Goal: Task Accomplishment & Management: Complete application form

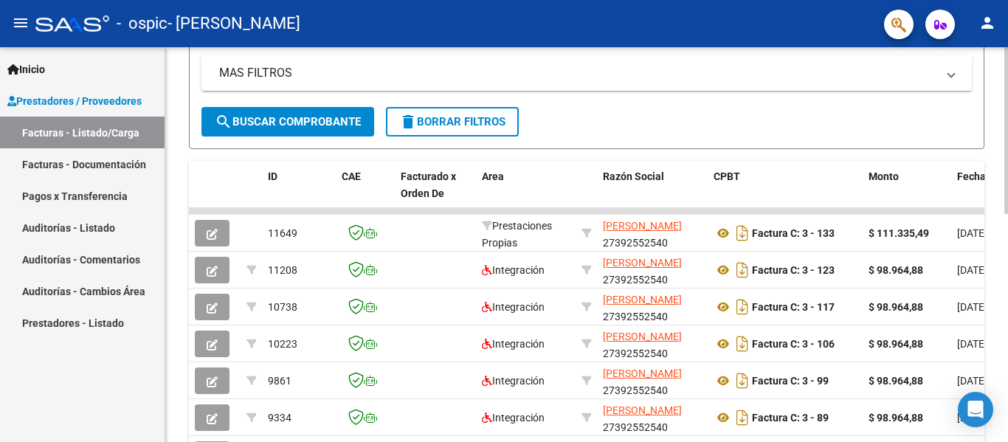
click at [1002, 218] on div "Video tutorial PRESTADORES -> Listado de CPBTs Emitidos por Prestadores / Prove…" at bounding box center [588, 173] width 847 height 925
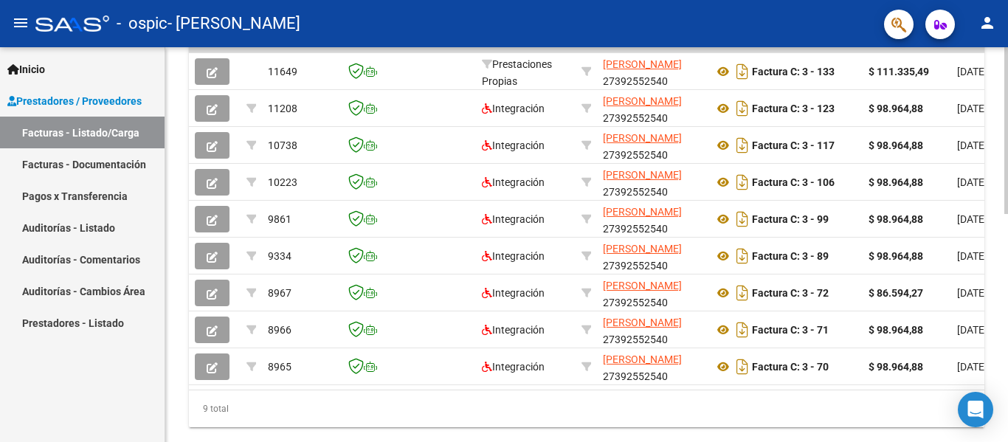
click at [1007, 279] on div at bounding box center [1006, 344] width 4 height 167
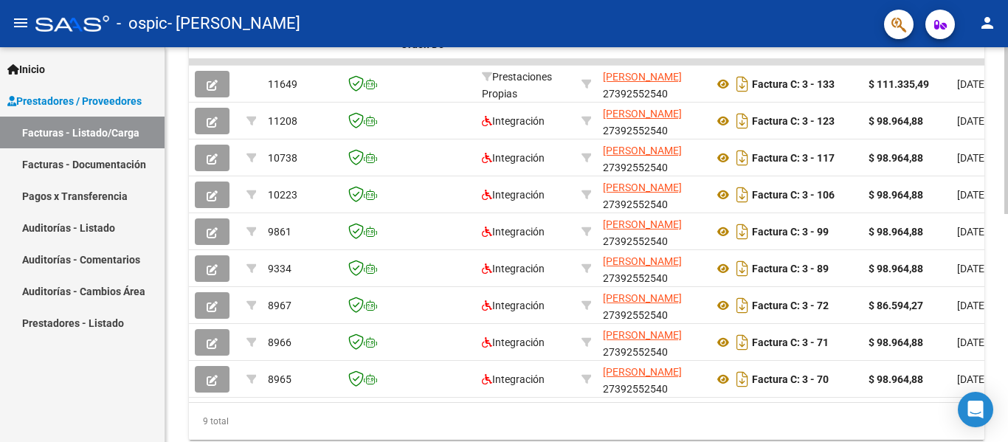
scroll to position [481, 0]
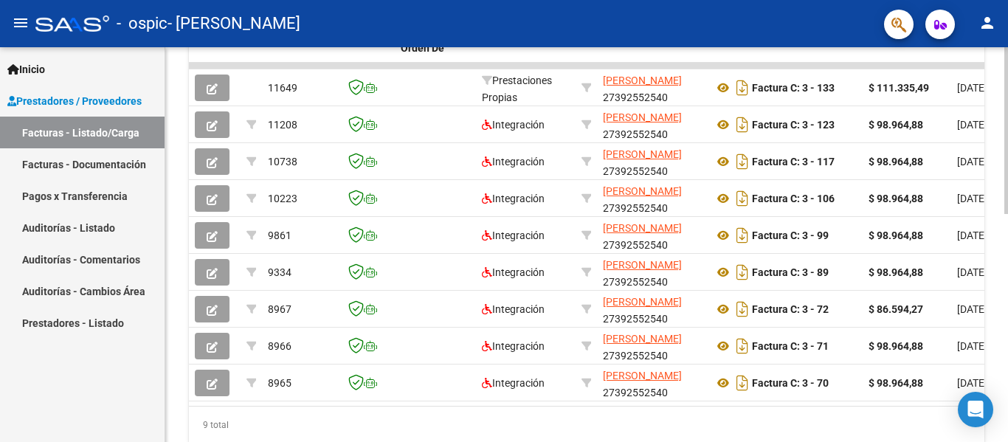
click at [1007, 263] on div at bounding box center [1006, 338] width 4 height 167
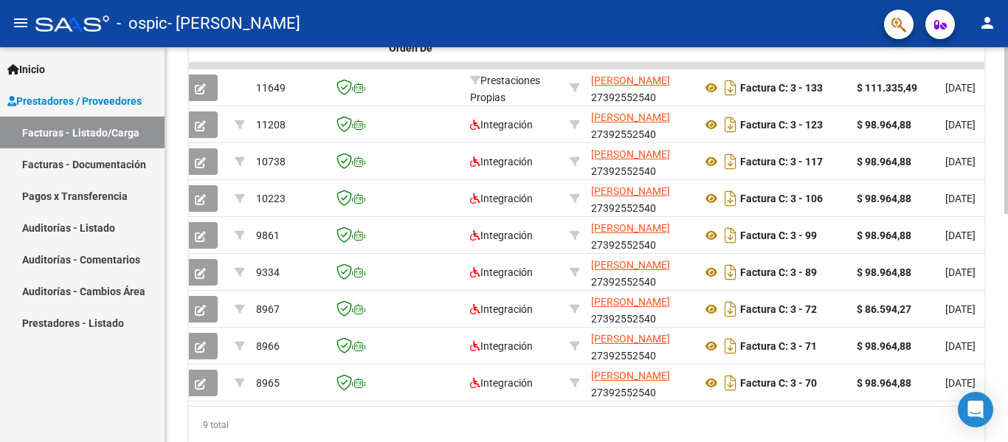
scroll to position [0, 0]
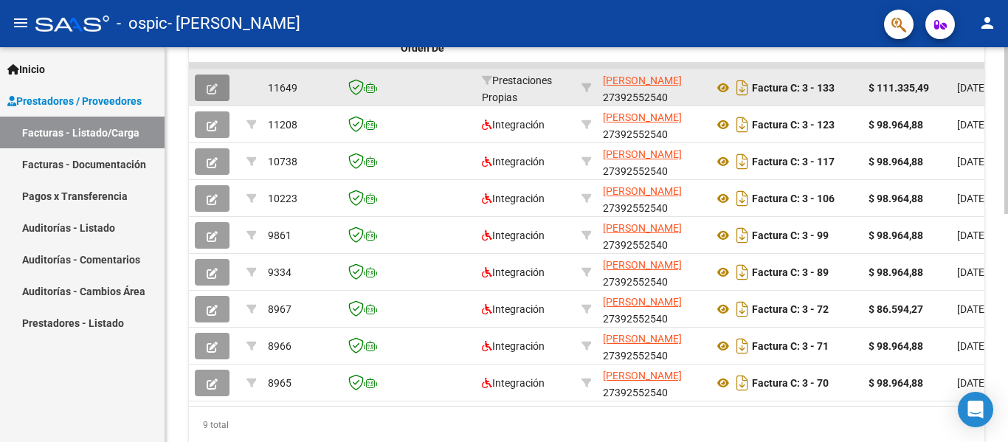
click at [217, 93] on icon "button" at bounding box center [212, 88] width 11 height 11
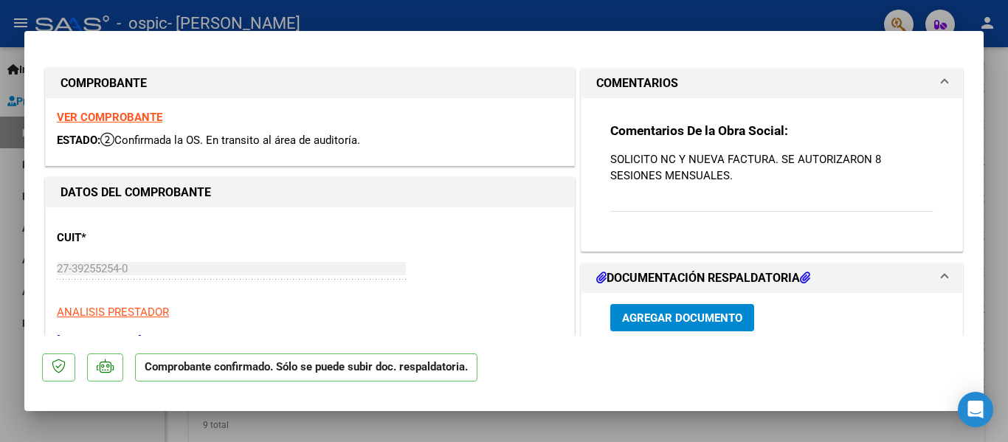
click at [655, 15] on div at bounding box center [504, 221] width 1008 height 442
type input "$ 0,00"
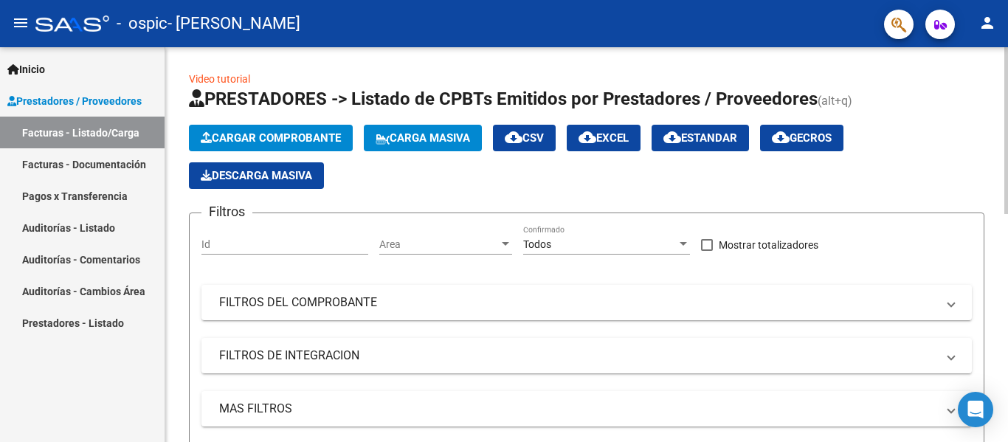
click at [316, 132] on span "Cargar Comprobante" at bounding box center [271, 137] width 140 height 13
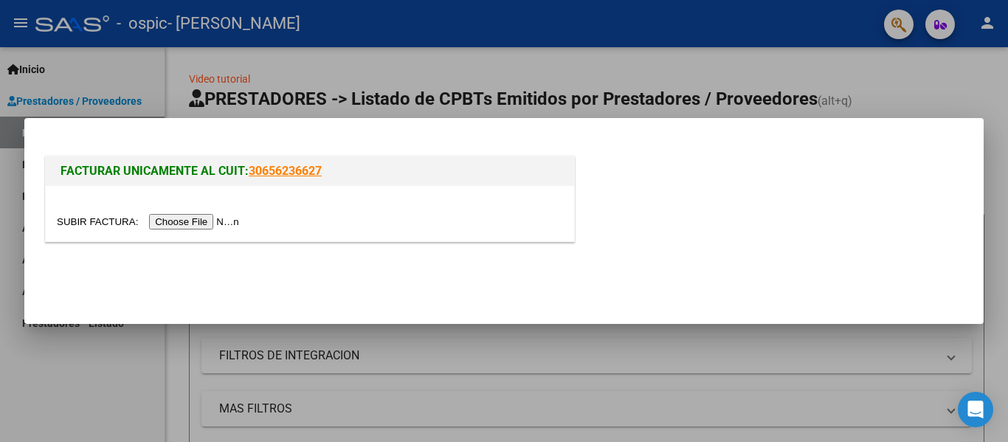
click at [232, 219] on input "file" at bounding box center [150, 221] width 187 height 15
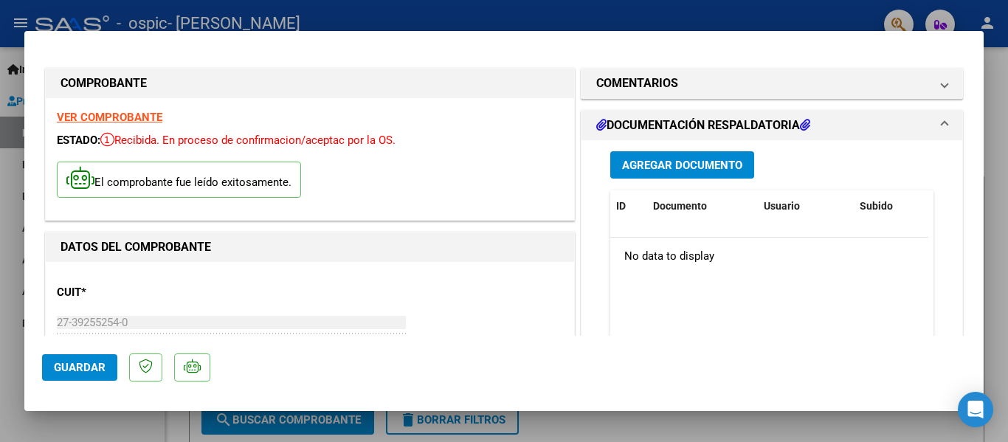
scroll to position [63, 0]
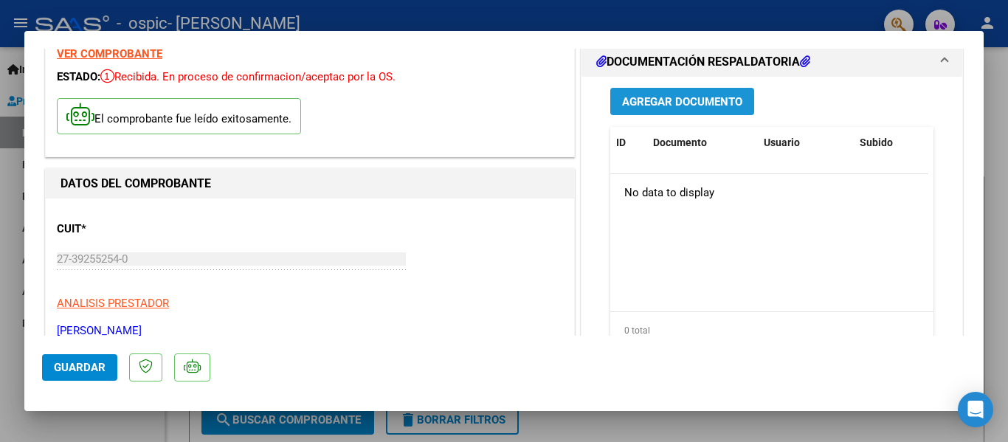
click at [643, 94] on span "Agregar Documento" at bounding box center [682, 100] width 120 height 13
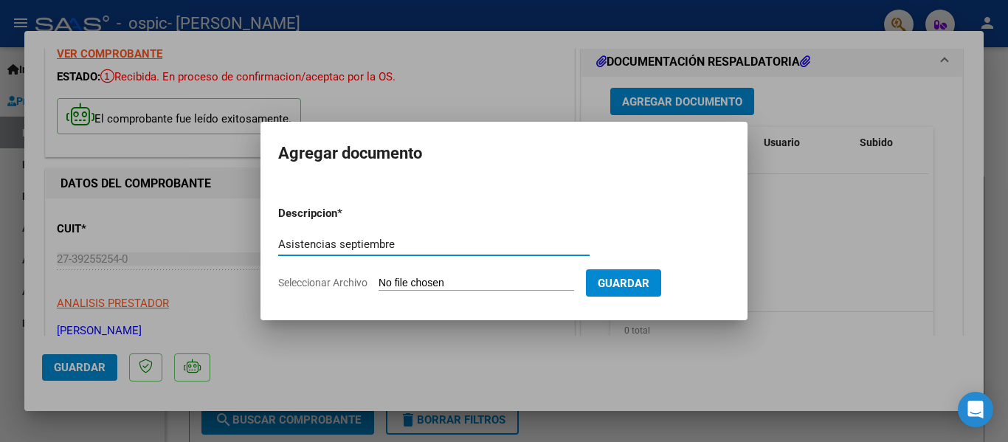
type input "Asistencias septiembre"
click at [475, 283] on input "Seleccionar Archivo" at bounding box center [477, 284] width 196 height 14
type input "C:\fakepath\IMG_20251015_113331548.jpg"
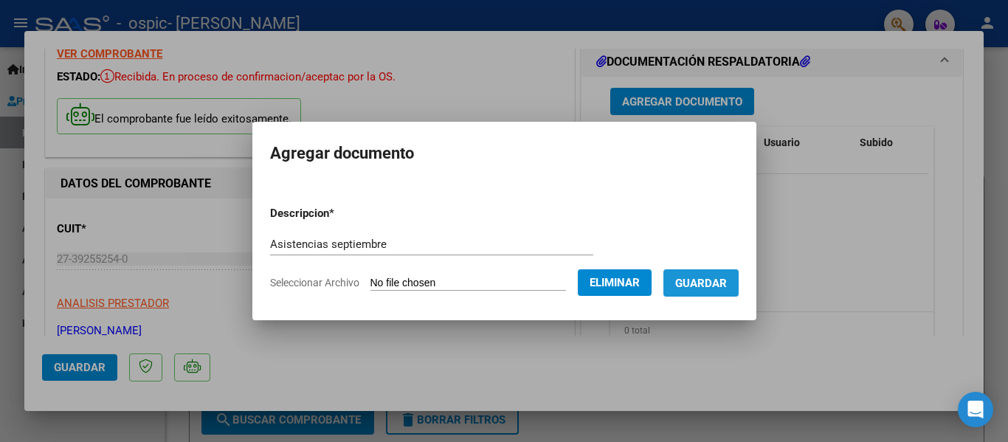
click at [727, 277] on span "Guardar" at bounding box center [701, 283] width 52 height 13
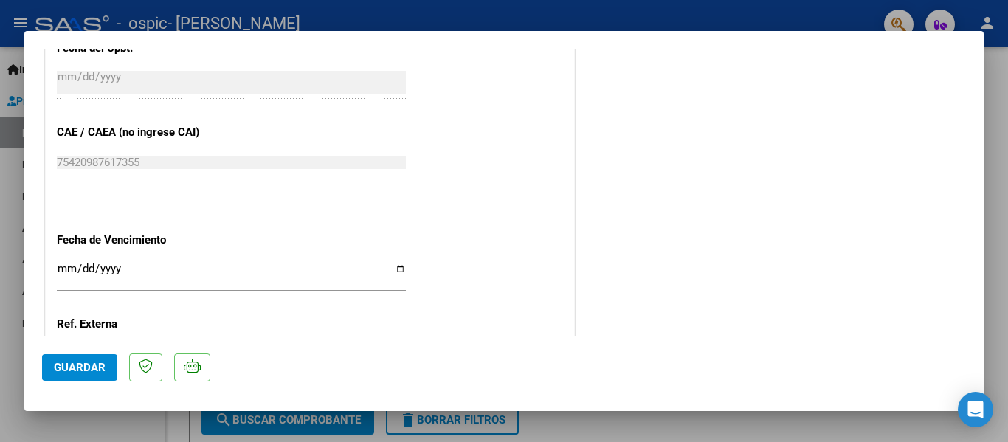
scroll to position [892, 0]
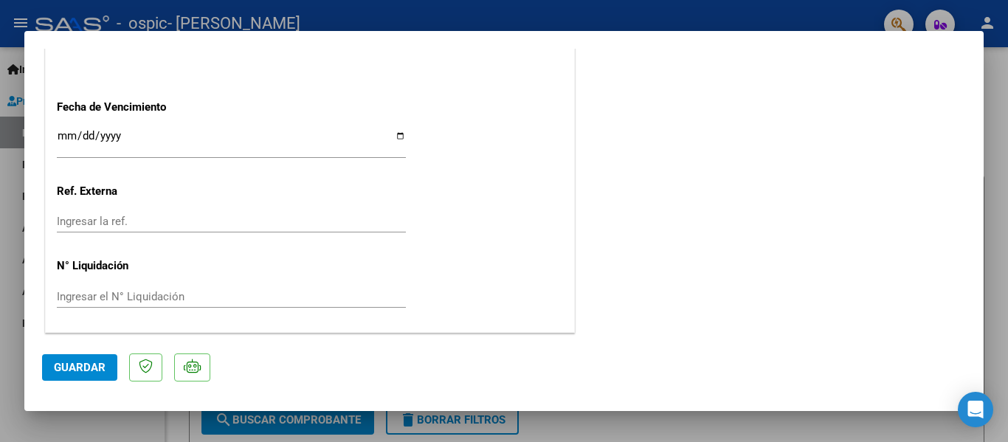
drag, startPoint x: 970, startPoint y: 314, endPoint x: 979, endPoint y: 138, distance: 176.7
click at [979, 138] on mat-dialog-content "COMPROBANTE VER COMPROBANTE ESTADO: Recibida. En proceso de confirmacion/acepta…" at bounding box center [503, 192] width 959 height 287
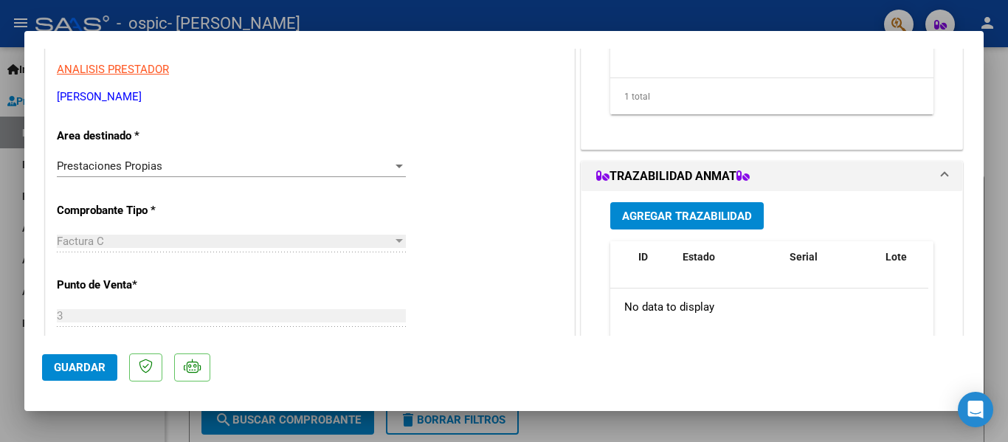
scroll to position [304, 0]
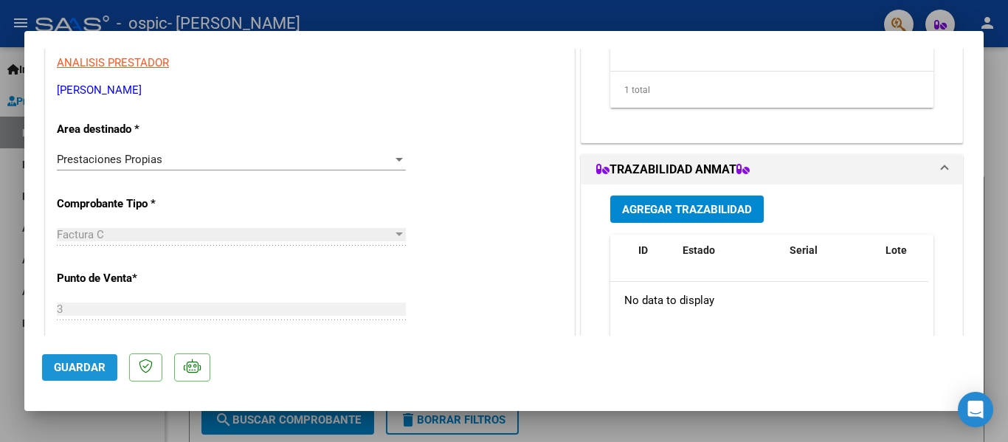
click at [101, 363] on span "Guardar" at bounding box center [80, 367] width 52 height 13
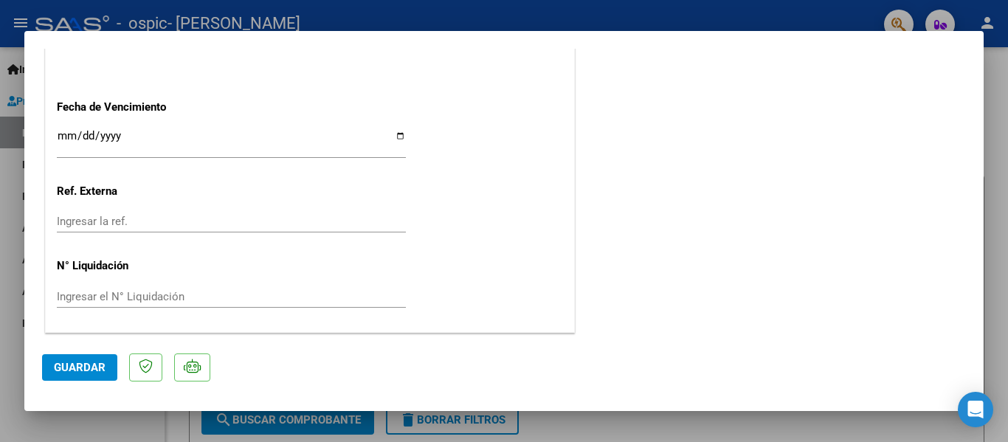
scroll to position [0, 0]
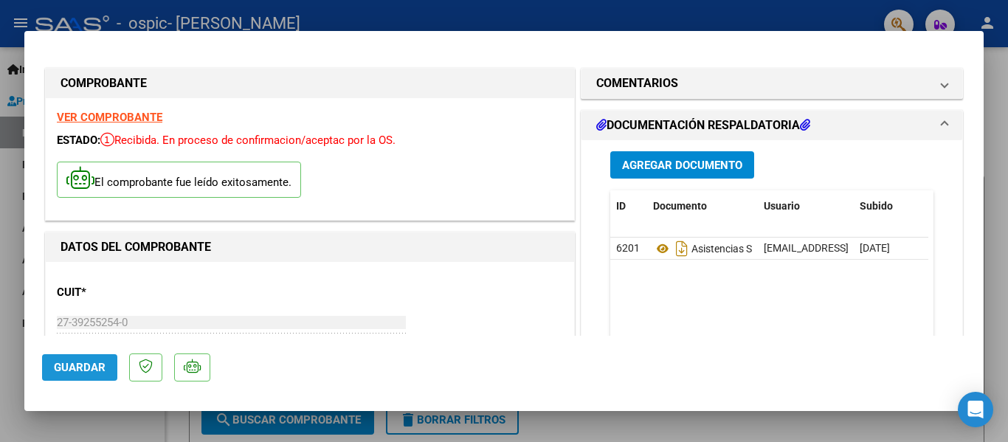
click at [80, 368] on span "Guardar" at bounding box center [80, 367] width 52 height 13
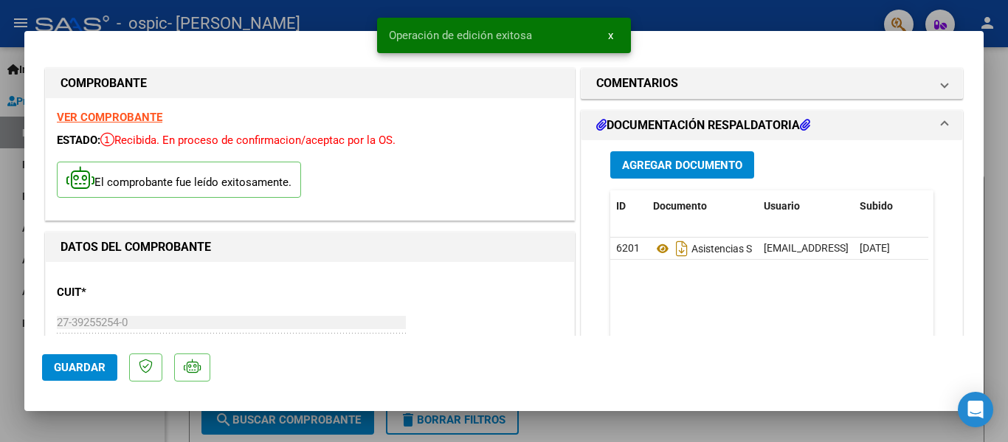
click at [813, 15] on div at bounding box center [504, 221] width 1008 height 442
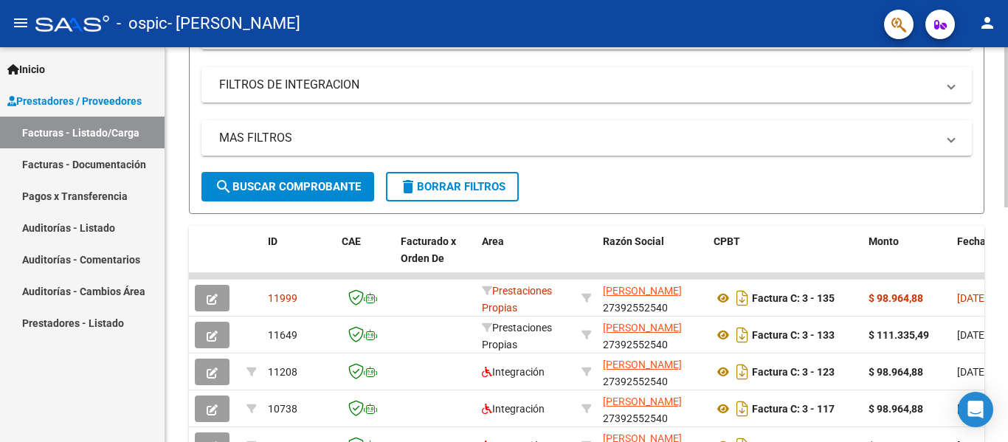
click at [1007, 196] on div at bounding box center [1006, 239] width 4 height 160
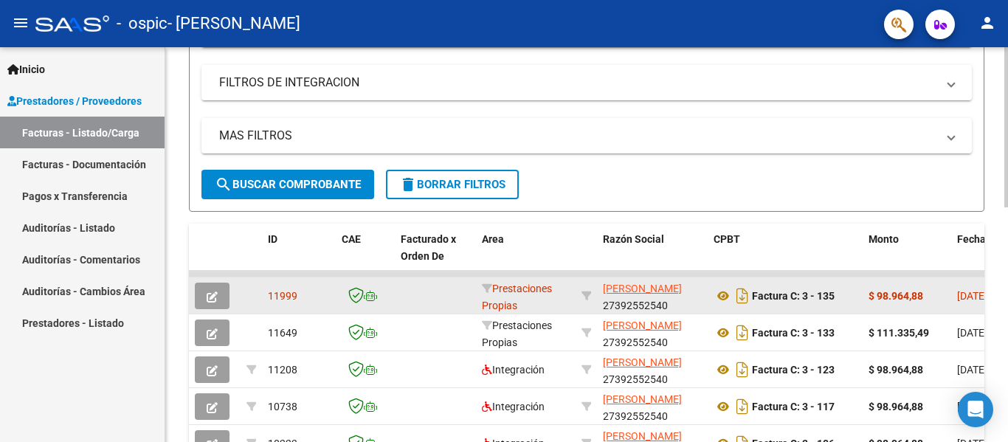
click at [306, 290] on div "11999" at bounding box center [299, 296] width 62 height 17
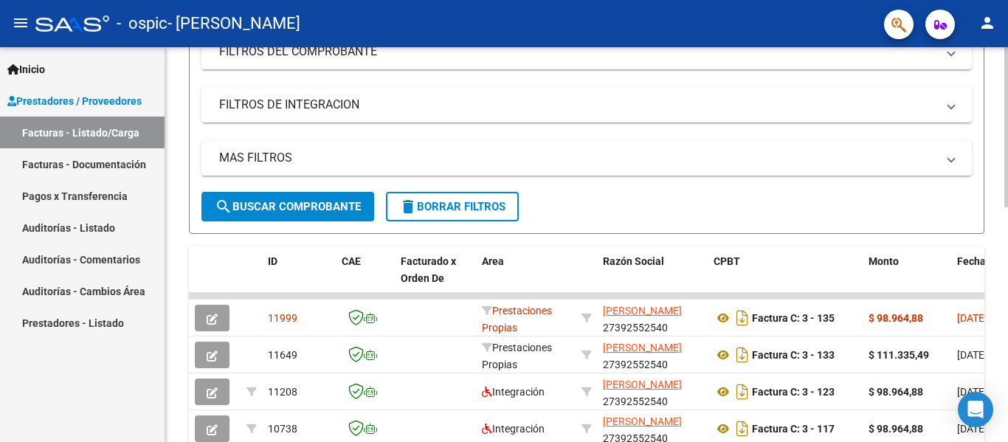
scroll to position [247, 0]
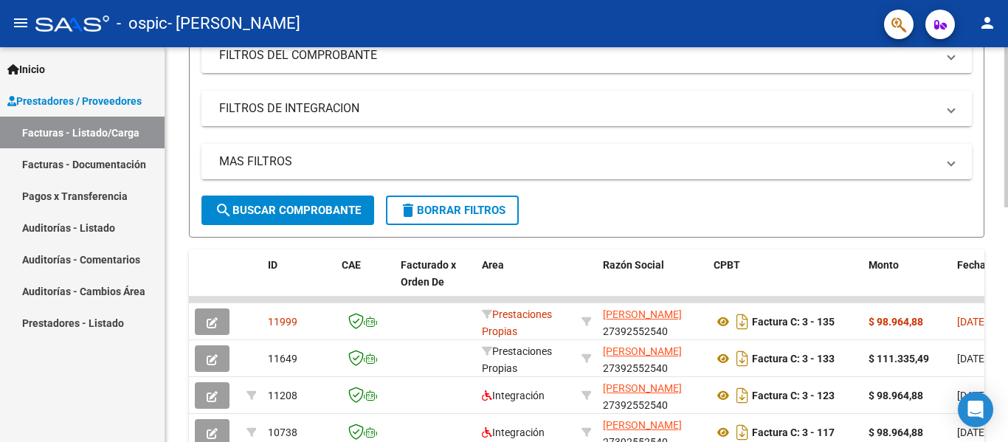
click at [1007, 182] on div at bounding box center [1006, 230] width 4 height 160
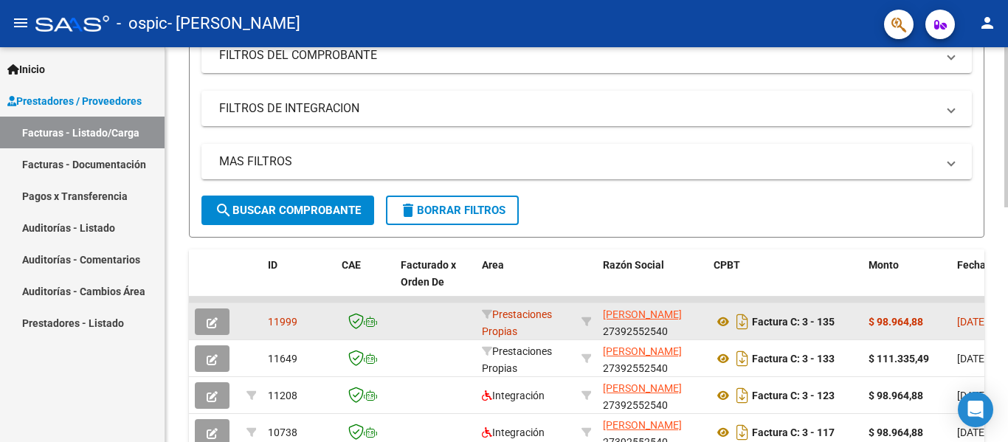
click at [514, 322] on div "Prestaciones Propias" at bounding box center [526, 321] width 88 height 31
click at [222, 311] on button "button" at bounding box center [212, 322] width 35 height 27
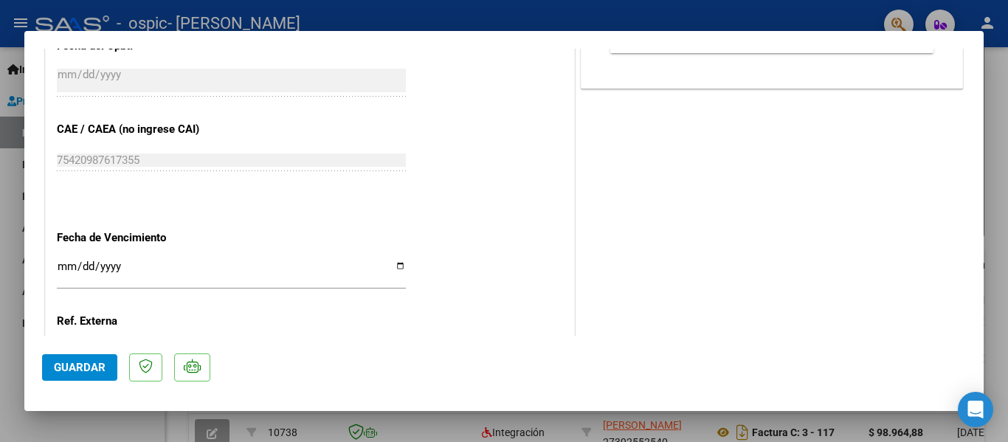
scroll to position [838, 0]
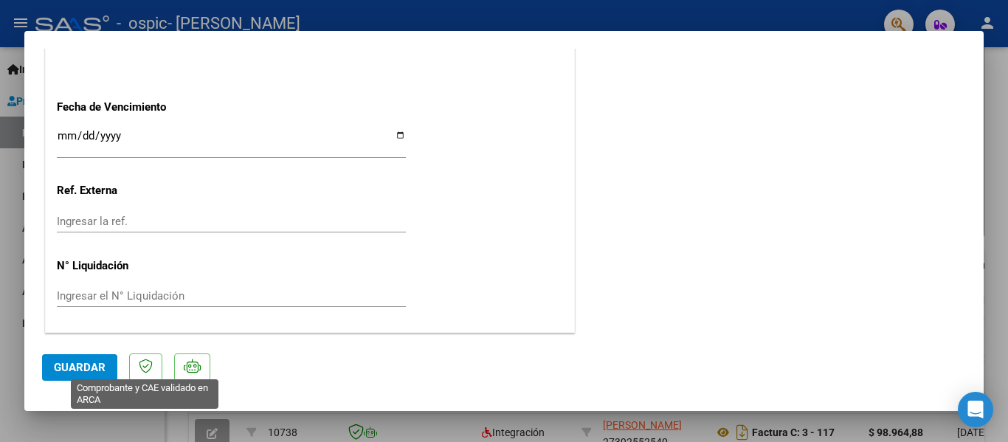
click at [147, 368] on icon at bounding box center [146, 366] width 14 height 15
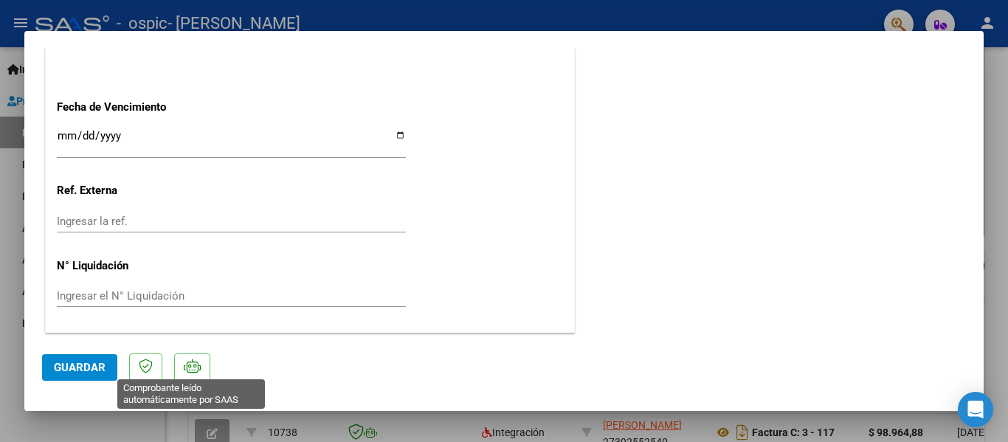
click at [197, 365] on icon at bounding box center [192, 366] width 17 height 15
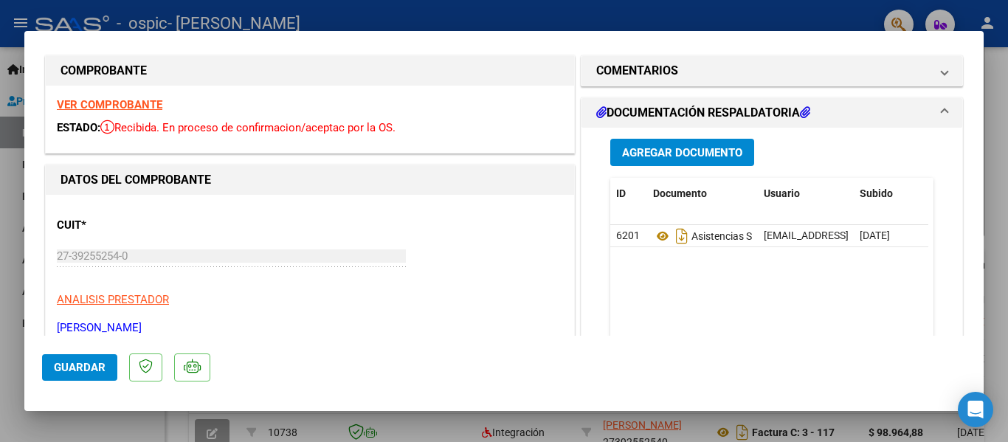
scroll to position [0, 0]
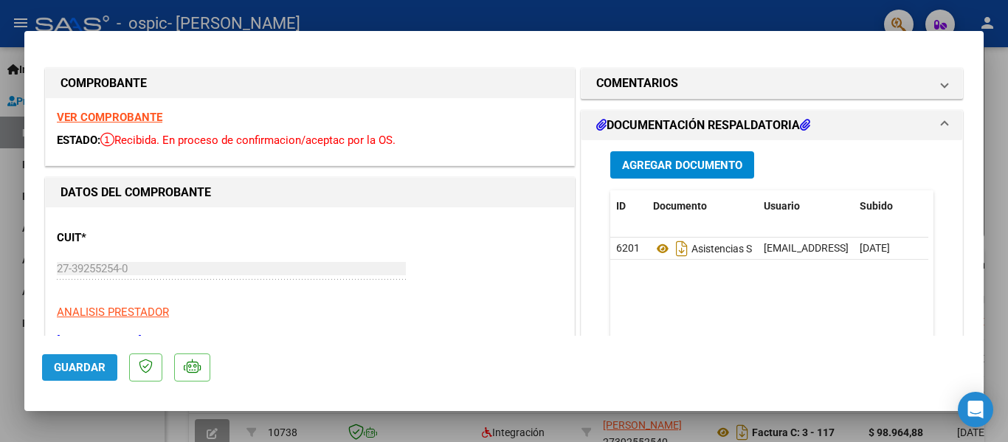
click at [81, 369] on span "Guardar" at bounding box center [80, 367] width 52 height 13
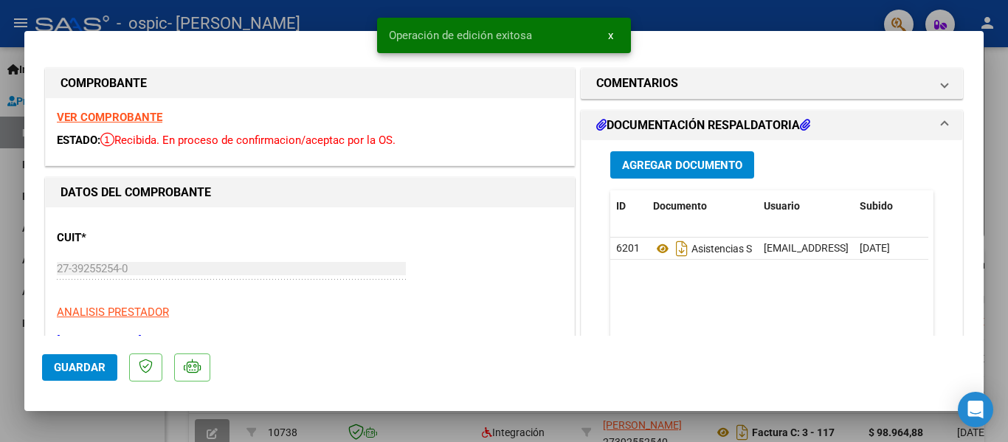
click at [812, 14] on div at bounding box center [504, 221] width 1008 height 442
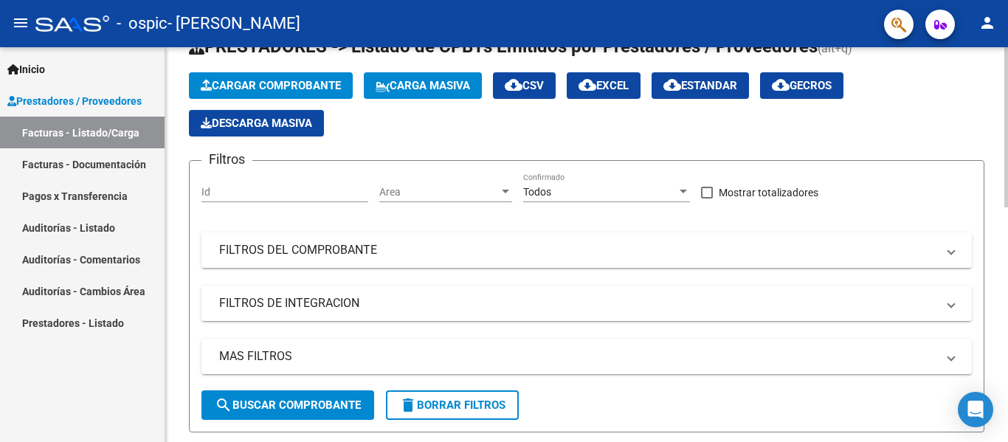
scroll to position [24, 0]
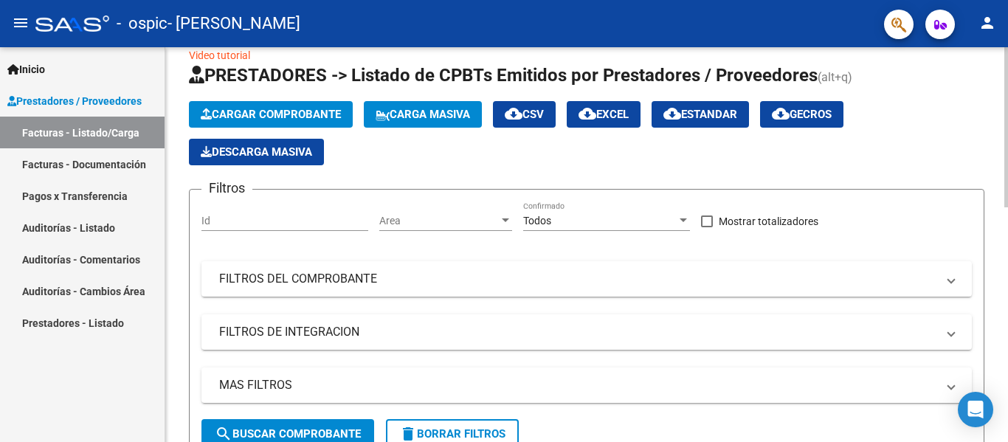
click at [1007, 122] on div at bounding box center [1006, 137] width 4 height 160
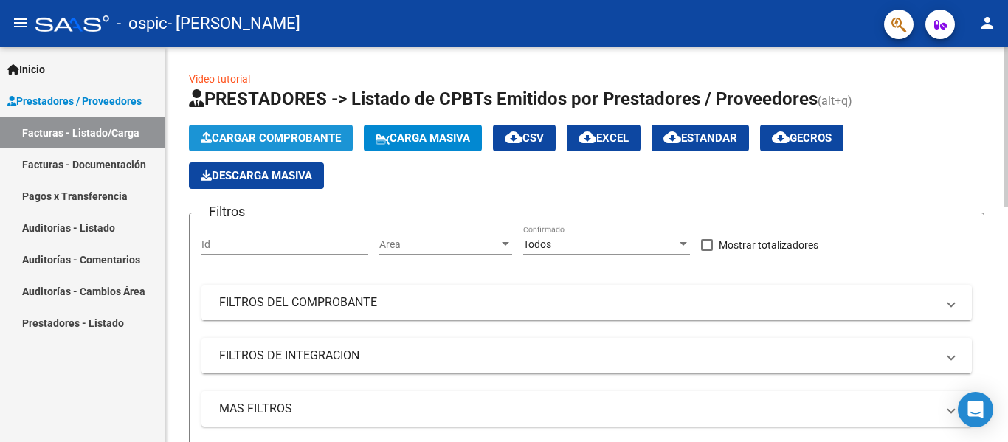
click at [341, 134] on span "Cargar Comprobante" at bounding box center [271, 137] width 140 height 13
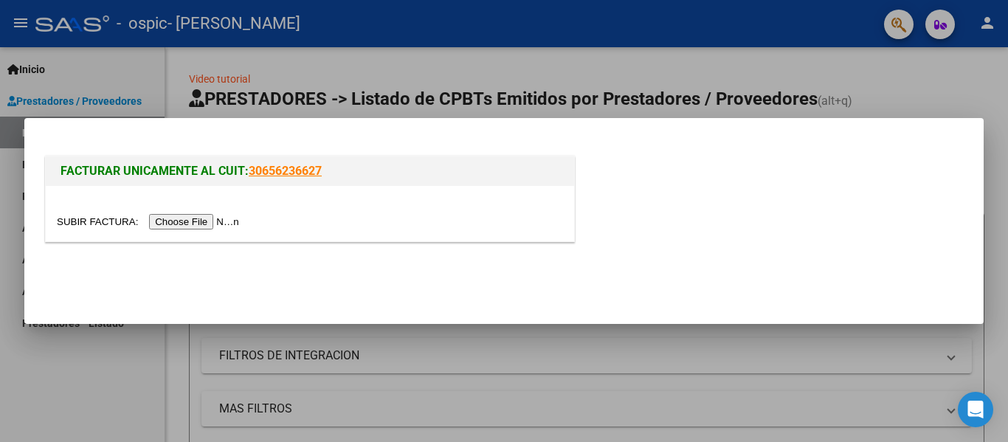
click at [235, 219] on input "file" at bounding box center [150, 221] width 187 height 15
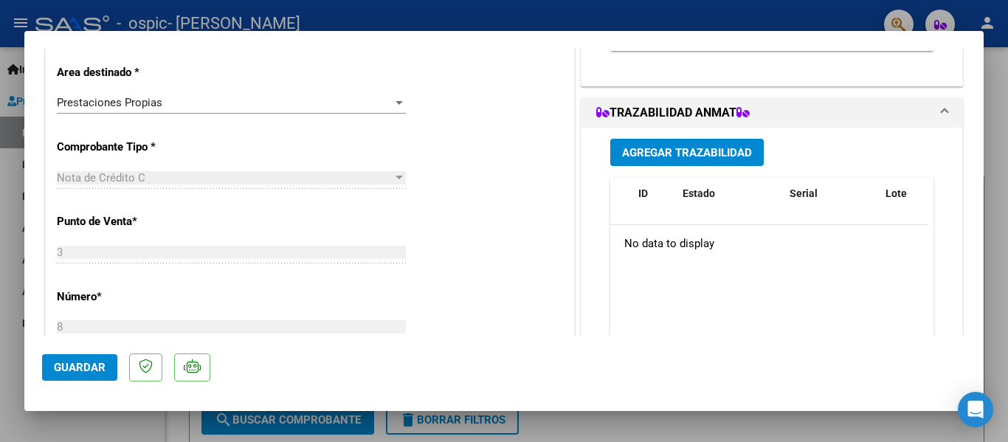
scroll to position [368, 0]
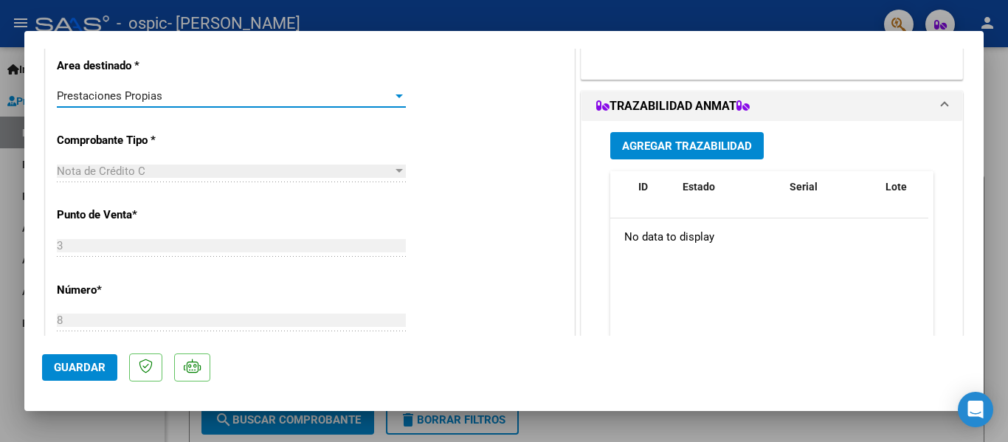
click at [300, 97] on div "Prestaciones Propias" at bounding box center [225, 95] width 336 height 13
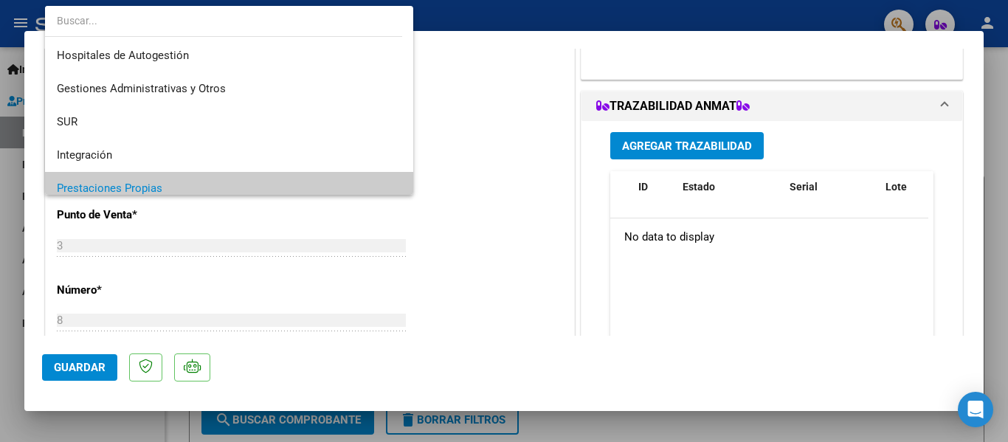
scroll to position [93, 0]
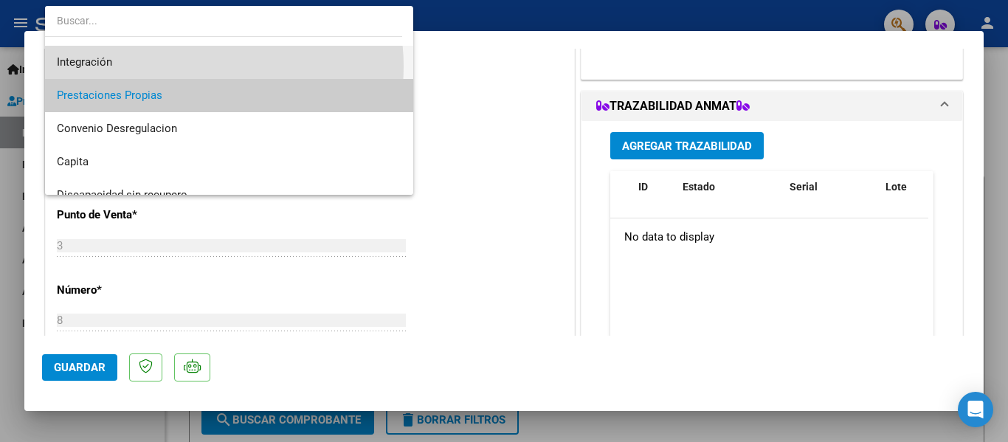
click at [193, 66] on span "Integración" at bounding box center [229, 62] width 345 height 33
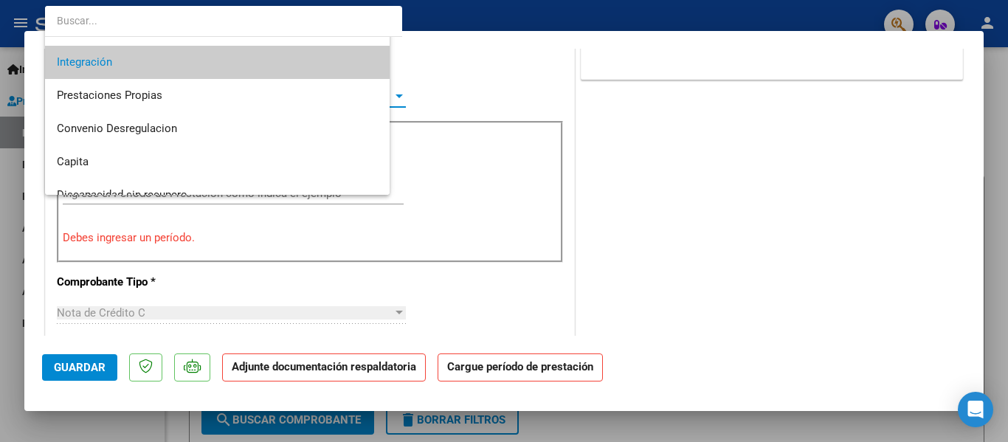
scroll to position [100, 0]
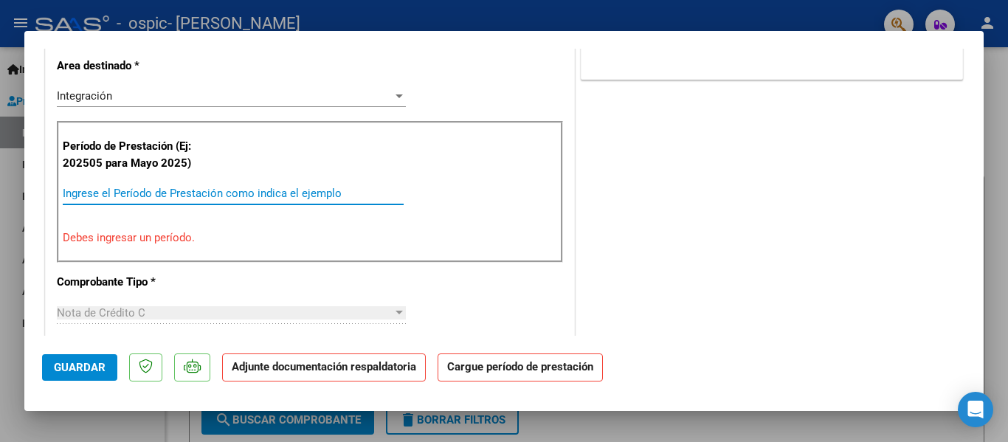
click at [235, 193] on input "Ingrese el Período de Prestación como indica el ejemplo" at bounding box center [233, 193] width 341 height 13
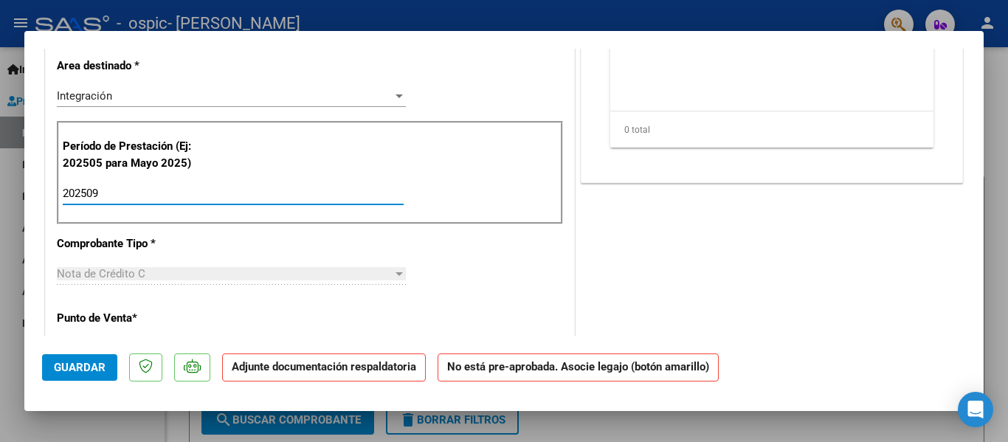
type input "202509"
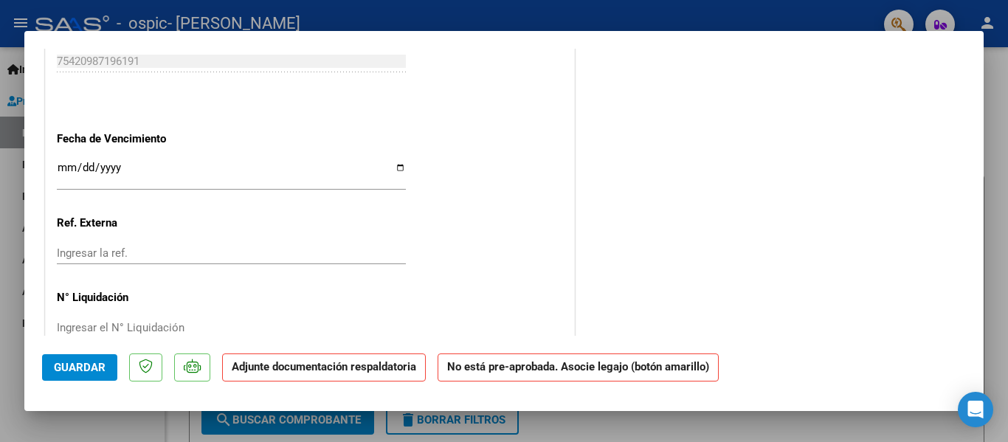
scroll to position [995, 0]
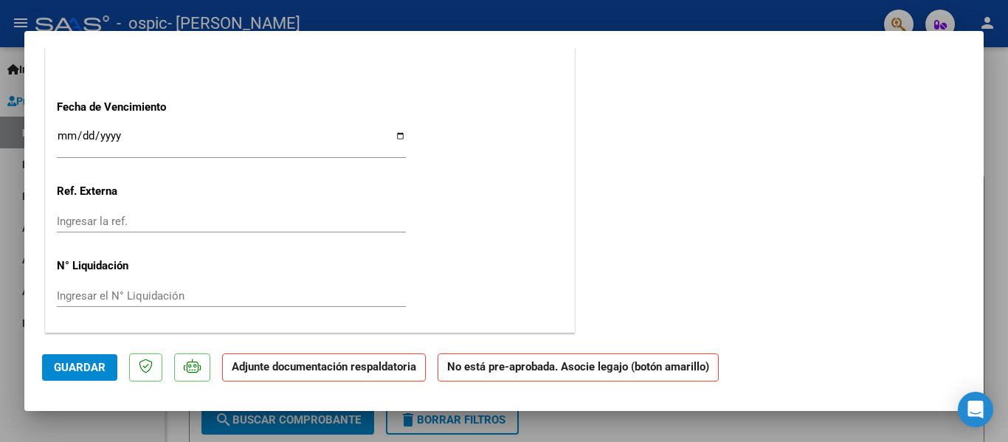
click at [673, 367] on strong "No está pre-aprobada. Asocie legajo (botón amarillo)" at bounding box center [578, 368] width 281 height 29
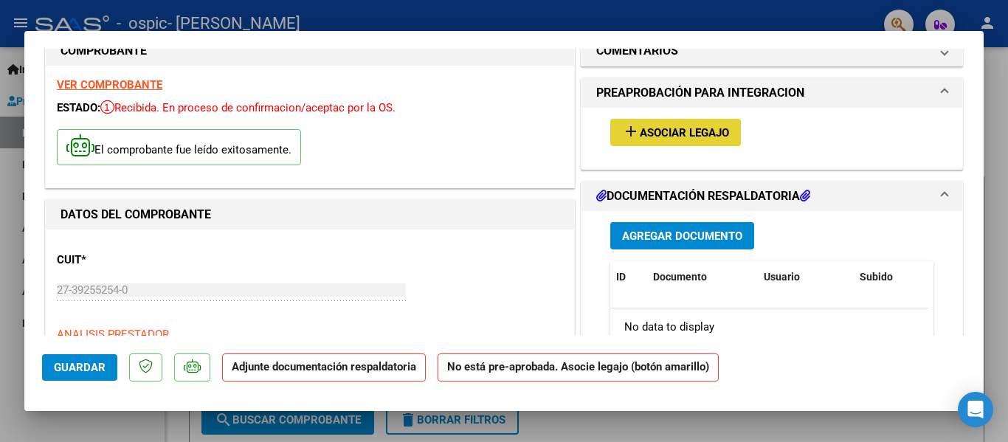
click at [669, 128] on span "Asociar Legajo" at bounding box center [684, 132] width 89 height 13
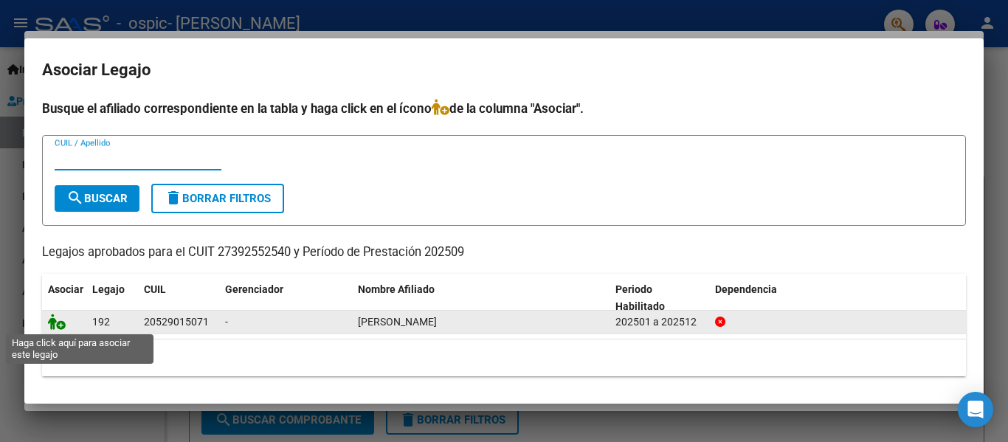
click at [61, 327] on icon at bounding box center [57, 322] width 18 height 16
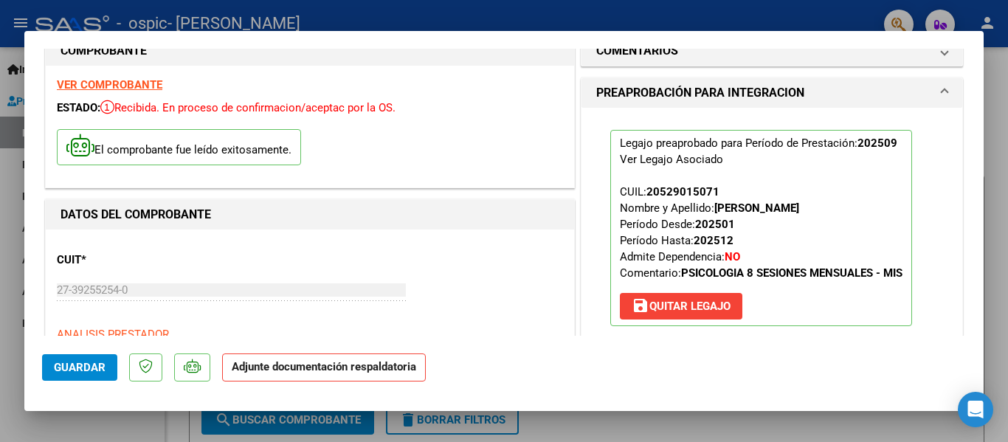
click at [355, 369] on strong "Adjunte documentación respaldatoria" at bounding box center [324, 366] width 185 height 13
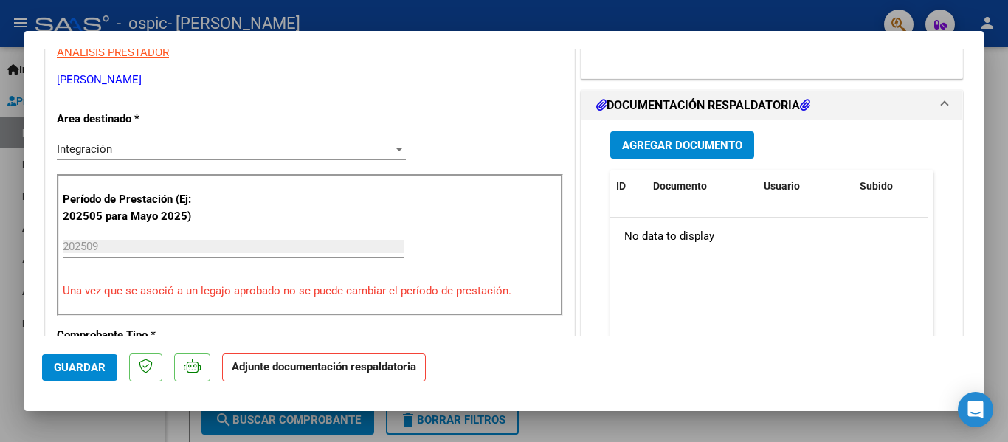
scroll to position [318, 0]
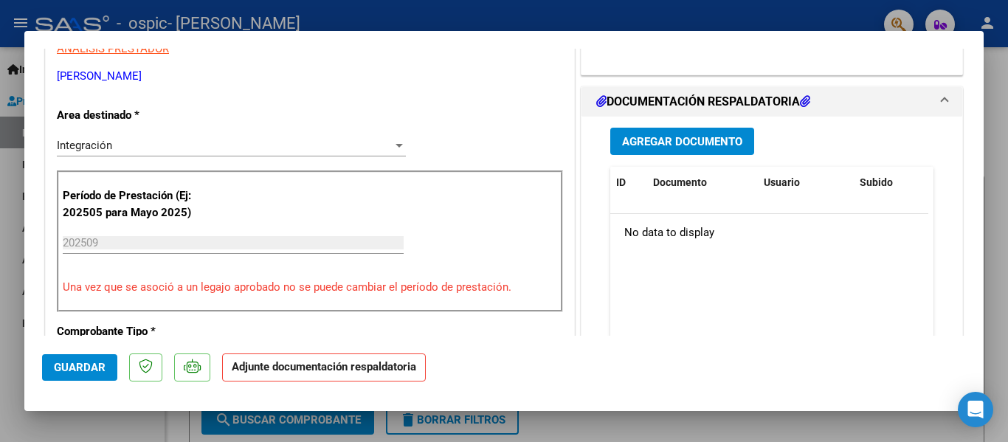
click at [707, 142] on span "Agregar Documento" at bounding box center [682, 141] width 120 height 13
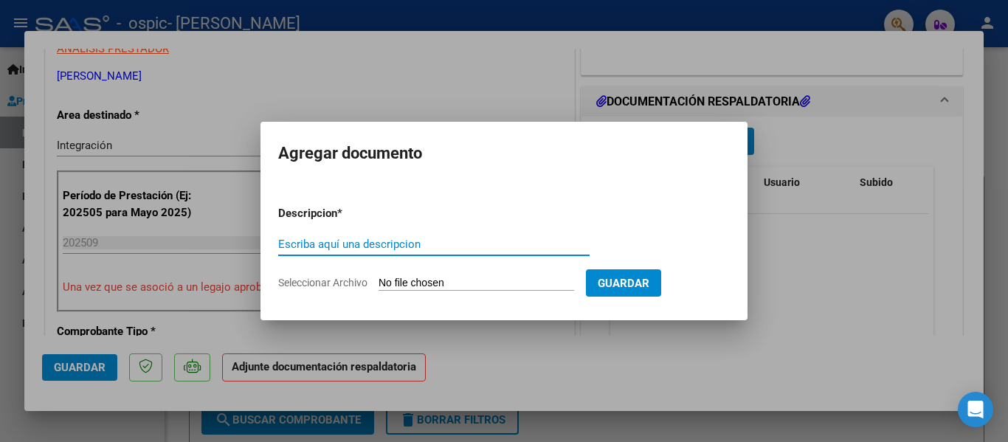
click at [902, 130] on div at bounding box center [504, 221] width 1008 height 442
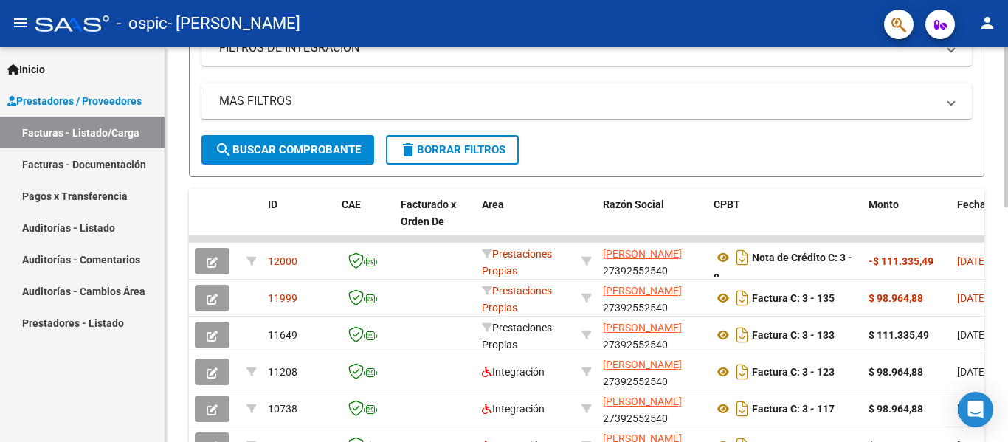
scroll to position [320, 0]
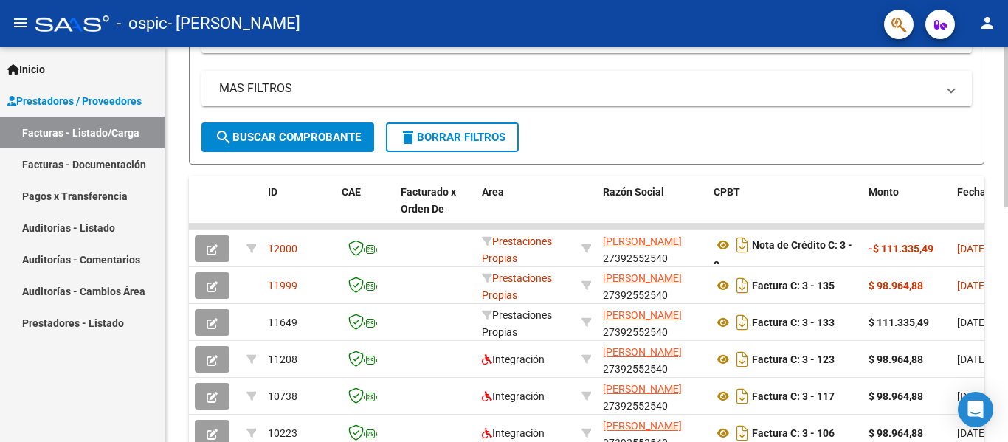
click at [1004, 276] on div "Video tutorial PRESTADORES -> Listado de CPBTs Emitidos por Prestadores / Prove…" at bounding box center [588, 208] width 847 height 962
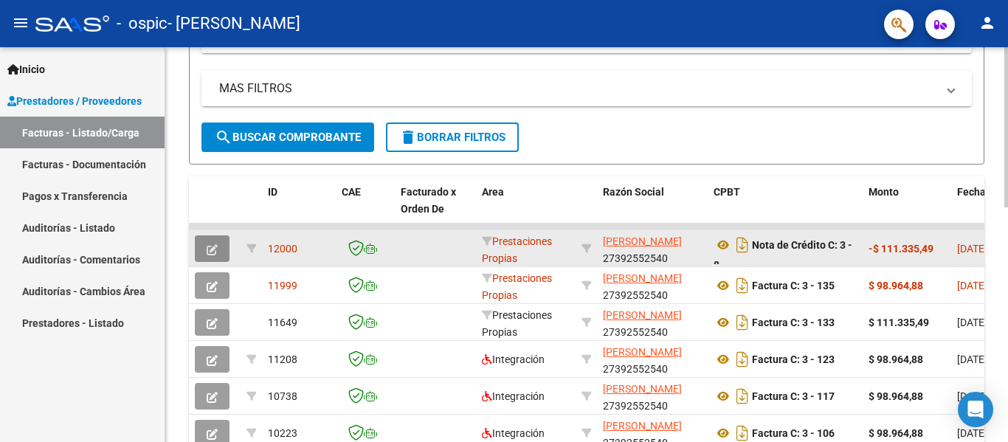
click at [223, 249] on button "button" at bounding box center [212, 248] width 35 height 27
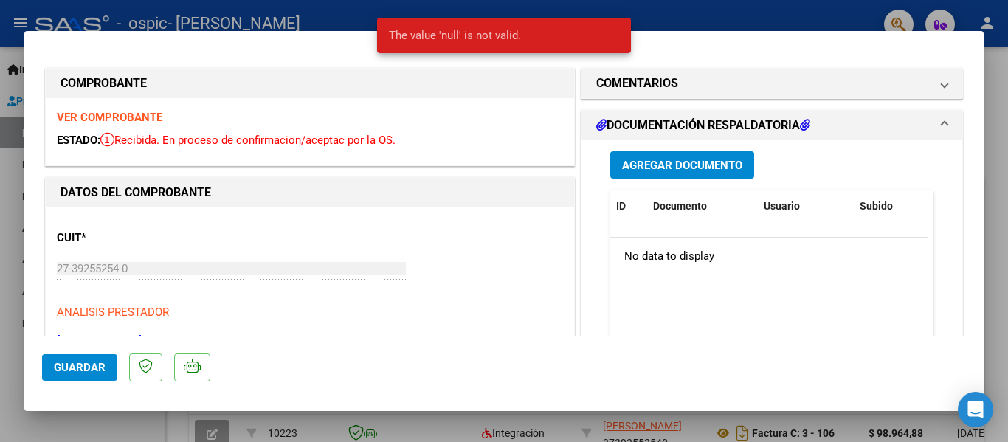
click at [833, 7] on div at bounding box center [504, 221] width 1008 height 442
type input "$ 0,00"
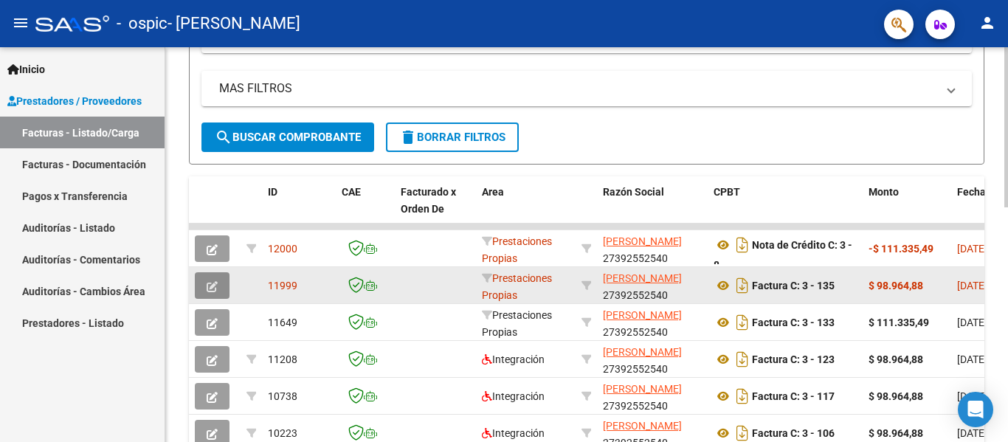
click at [221, 289] on button "button" at bounding box center [212, 285] width 35 height 27
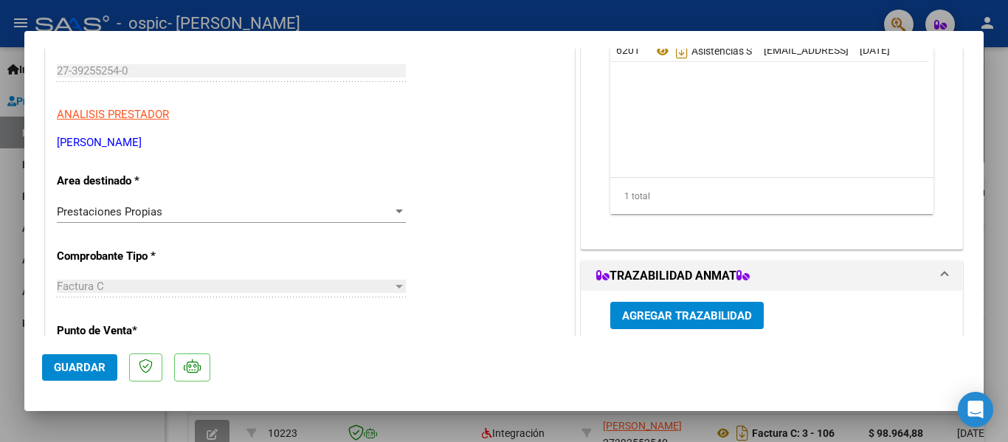
scroll to position [201, 0]
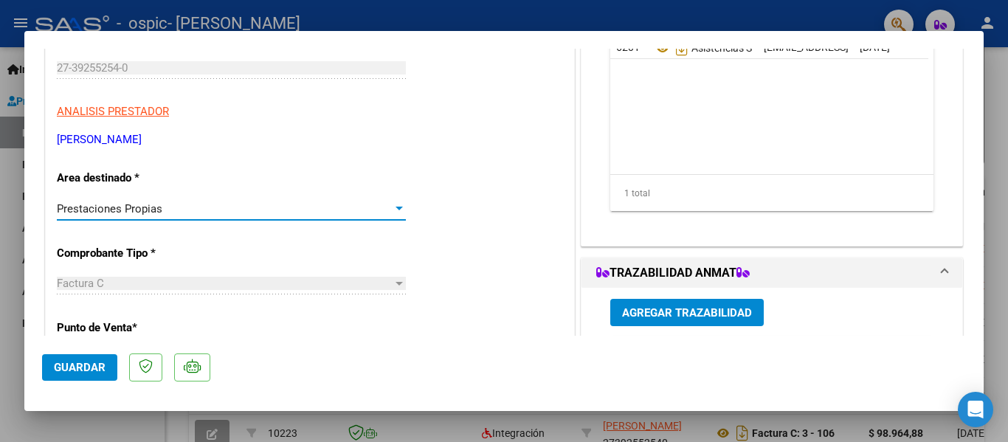
click at [149, 207] on span "Prestaciones Propias" at bounding box center [110, 208] width 106 height 13
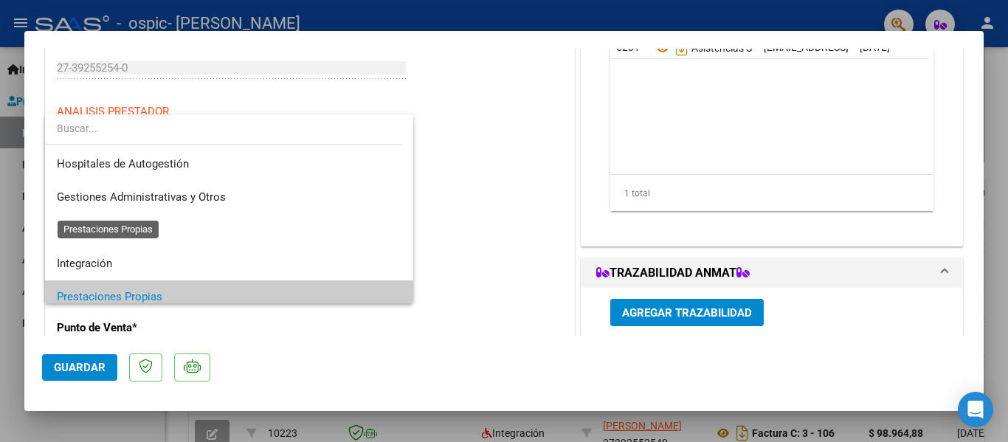
scroll to position [89, 0]
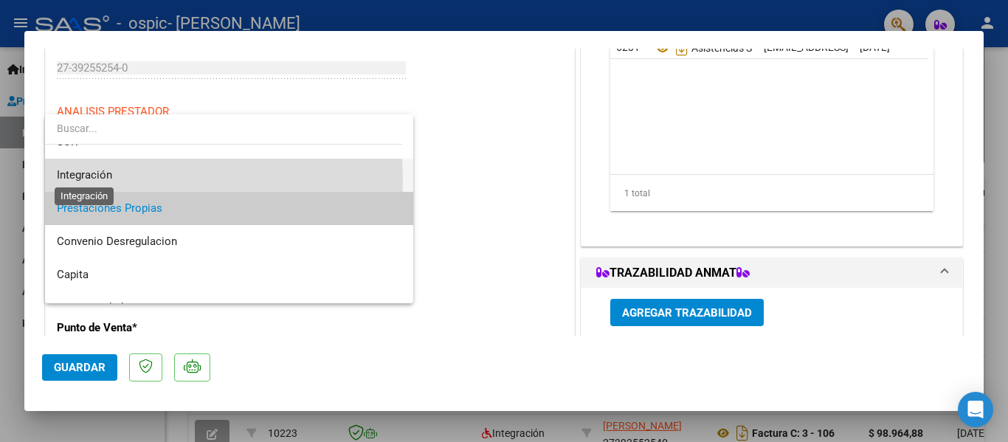
click at [98, 179] on span "Integración" at bounding box center [84, 174] width 55 height 13
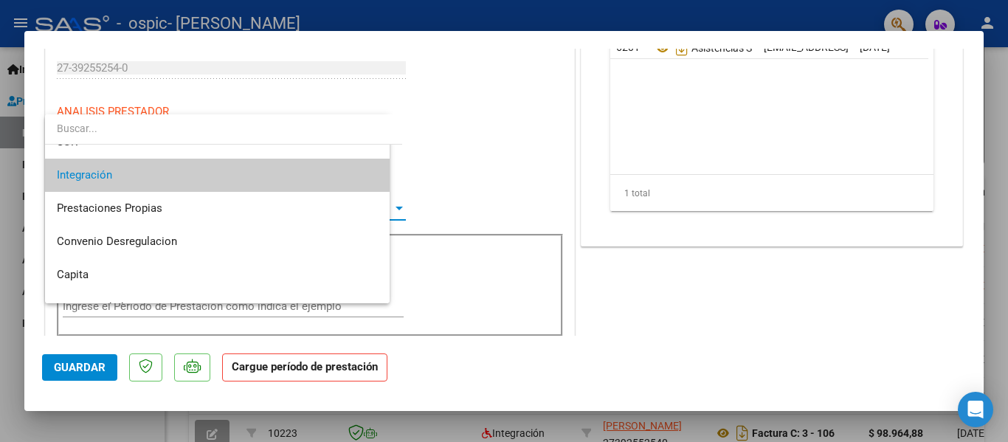
scroll to position [100, 0]
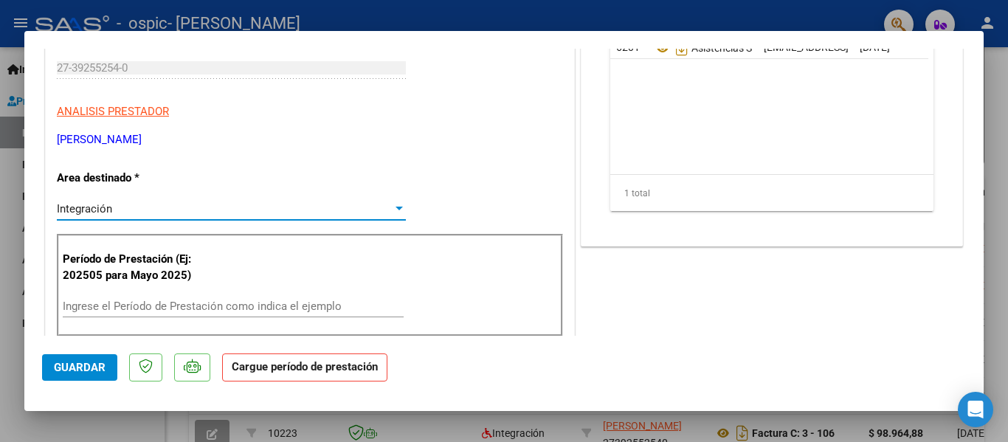
click at [278, 300] on input "Ingrese el Período de Prestación como indica el ejemplo" at bounding box center [233, 306] width 341 height 13
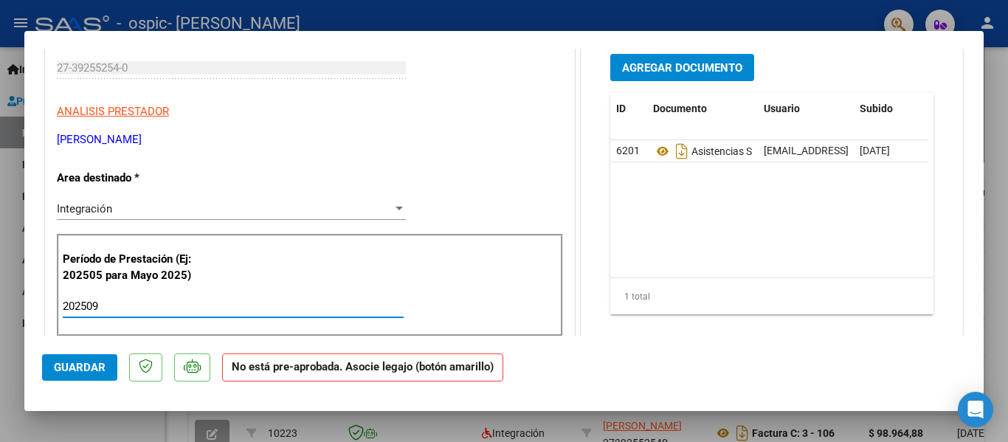
type input "202509"
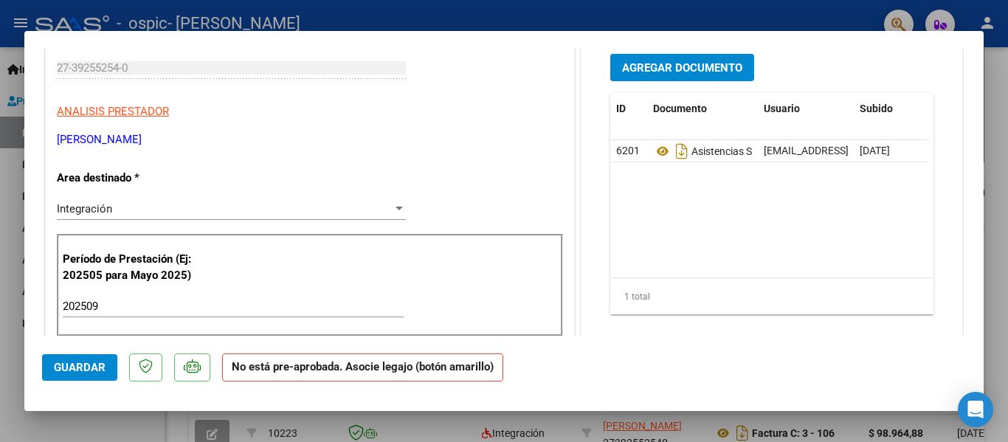
scroll to position [0, 0]
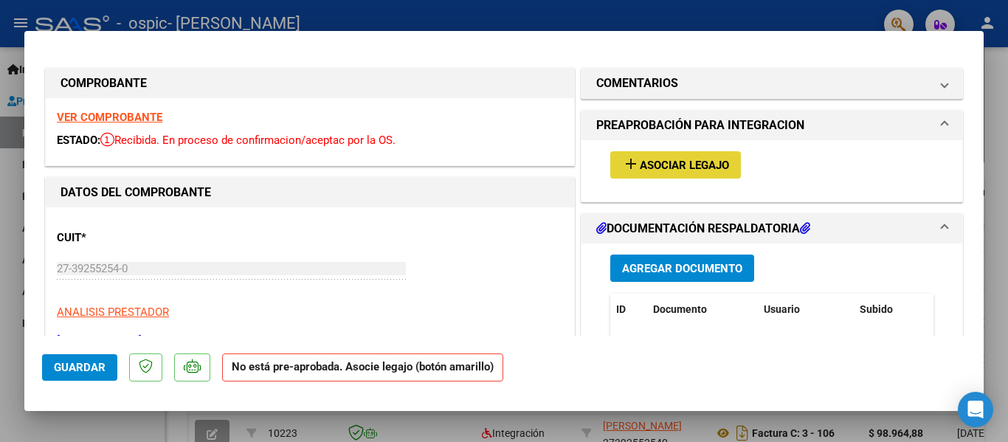
click at [716, 157] on button "add Asociar Legajo" at bounding box center [675, 164] width 131 height 27
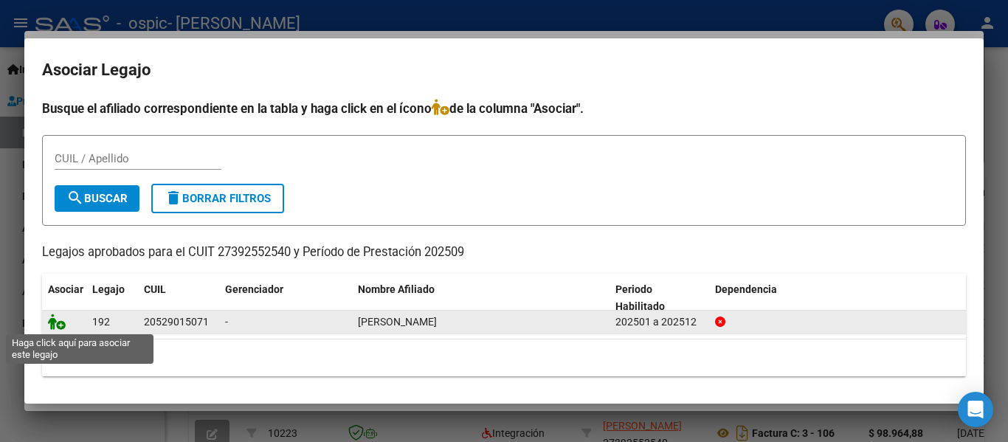
click at [58, 327] on icon at bounding box center [57, 322] width 18 height 16
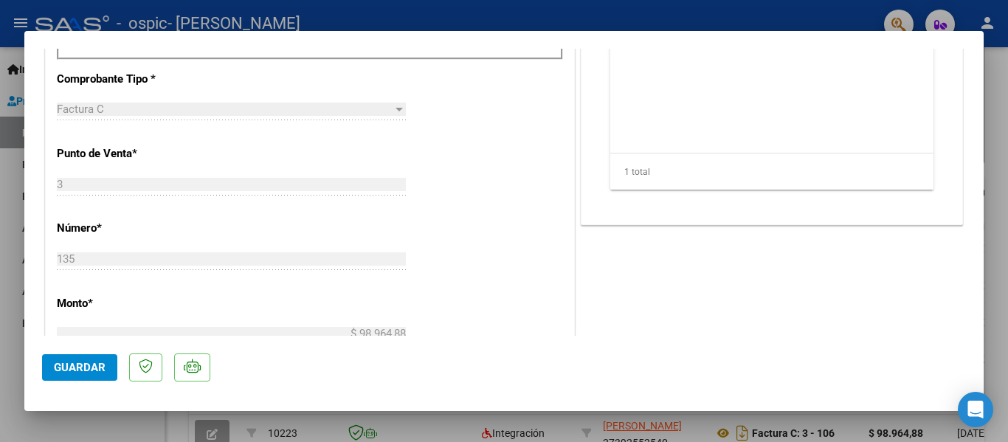
scroll to position [721, 0]
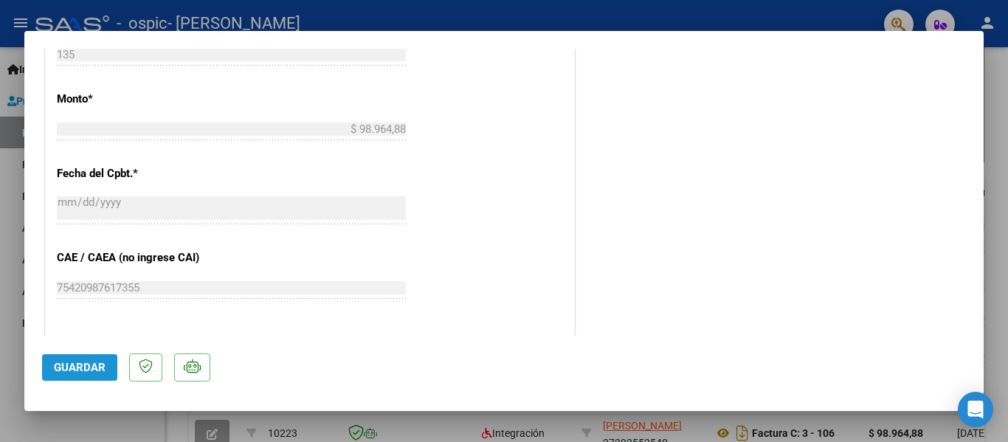
click at [73, 362] on span "Guardar" at bounding box center [80, 367] width 52 height 13
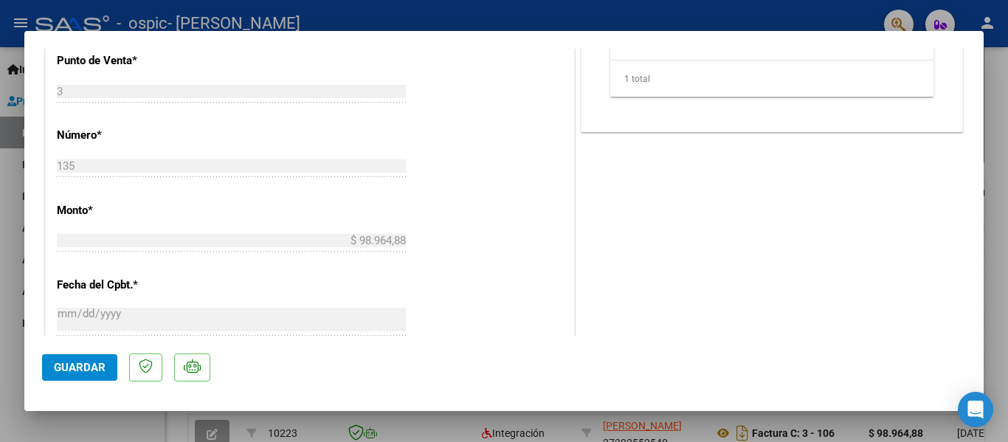
scroll to position [979, 0]
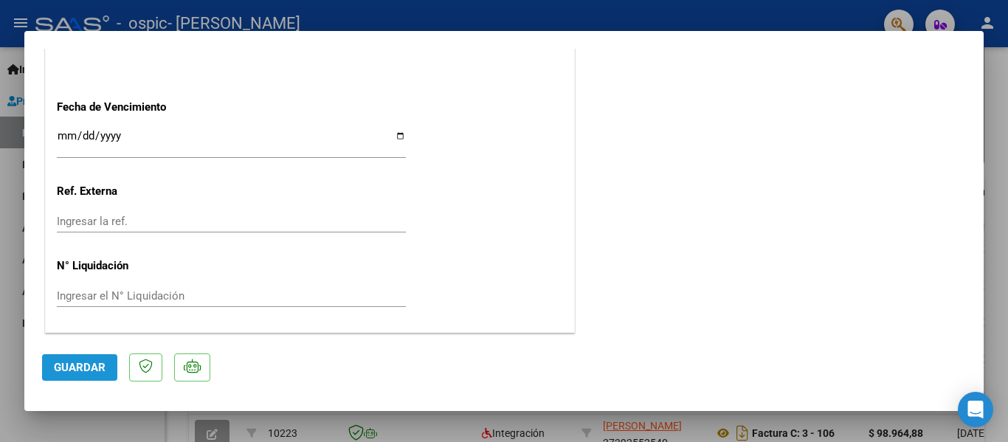
click at [75, 373] on span "Guardar" at bounding box center [80, 367] width 52 height 13
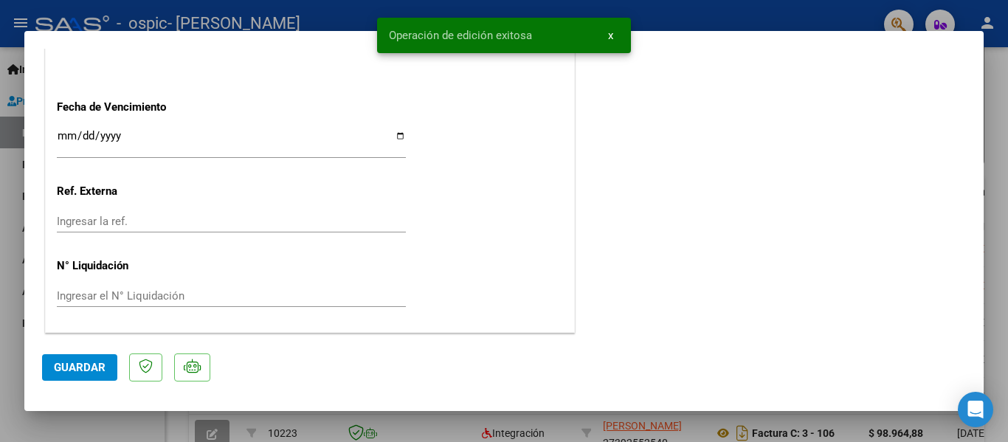
click at [730, 10] on div at bounding box center [504, 221] width 1008 height 442
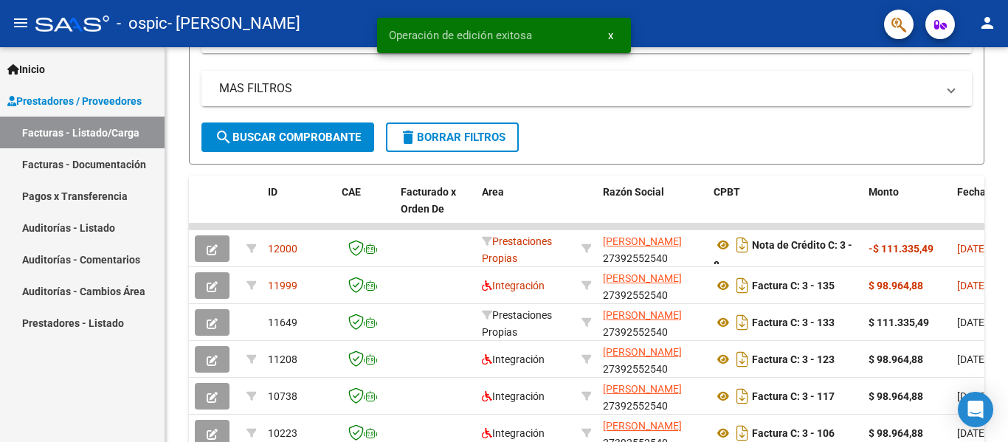
scroll to position [320, 0]
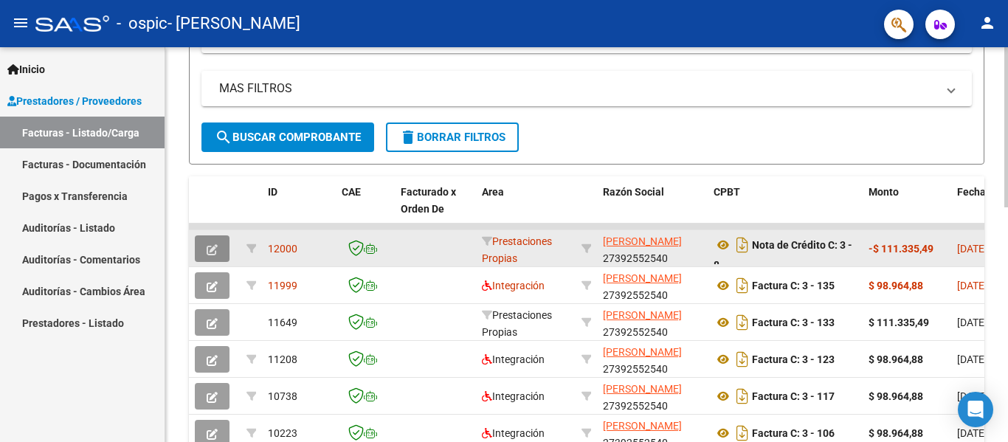
click at [210, 254] on icon "button" at bounding box center [212, 249] width 11 height 11
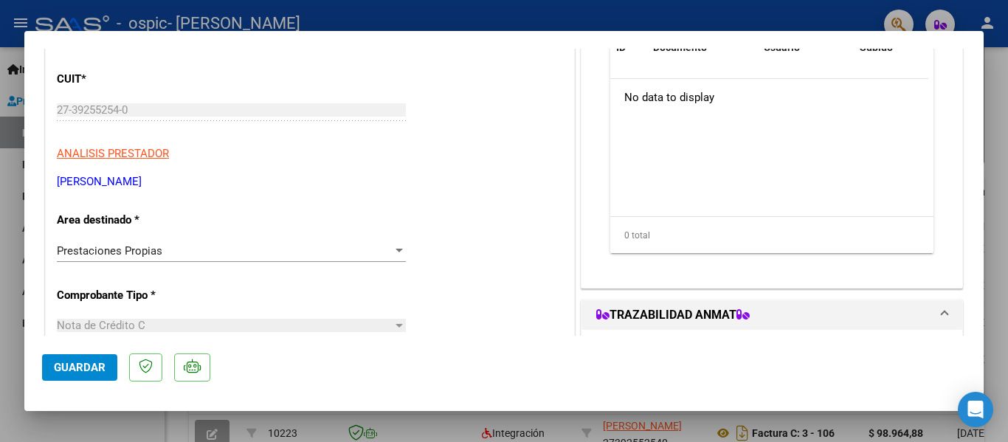
scroll to position [175, 0]
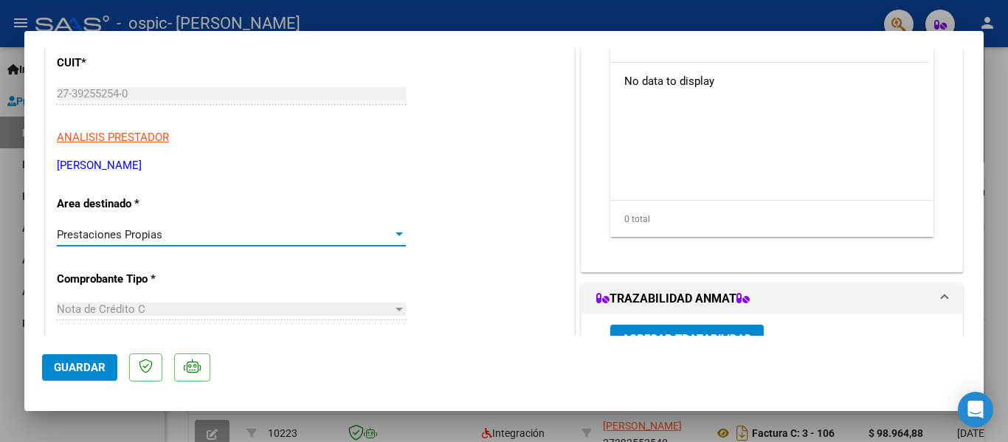
click at [167, 232] on div "Prestaciones Propias" at bounding box center [225, 234] width 336 height 13
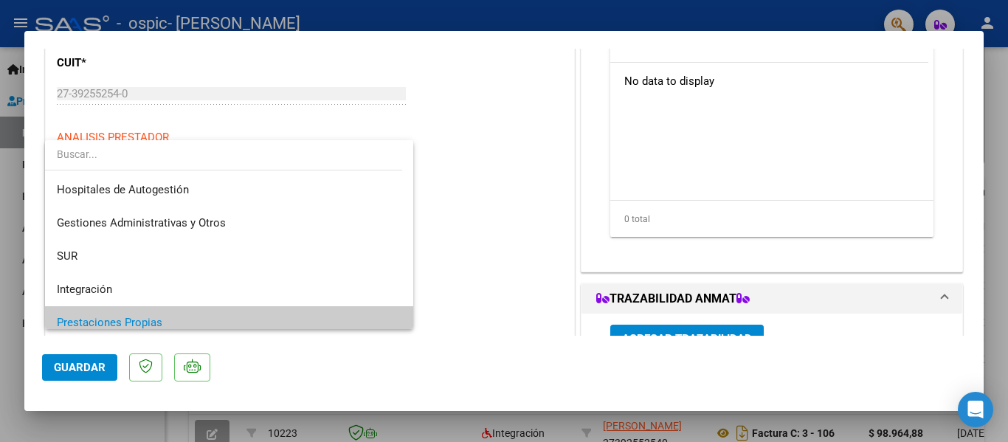
scroll to position [89, 0]
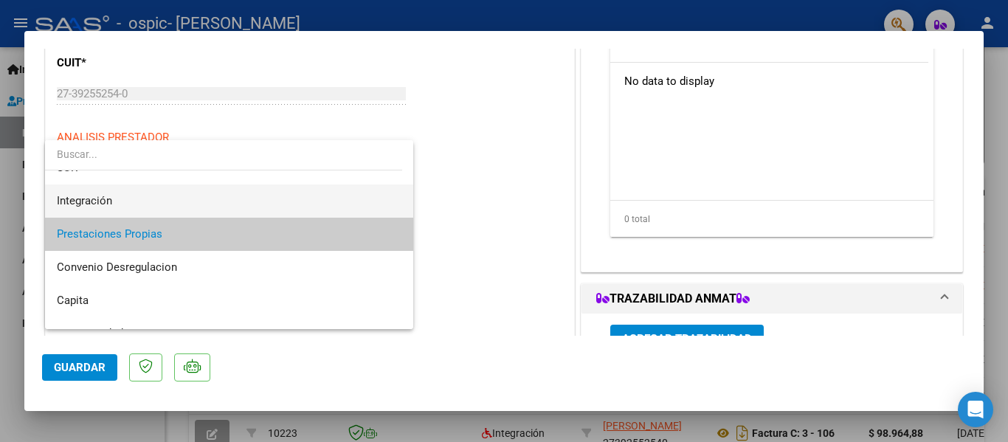
click at [108, 187] on span "Integración" at bounding box center [229, 201] width 345 height 33
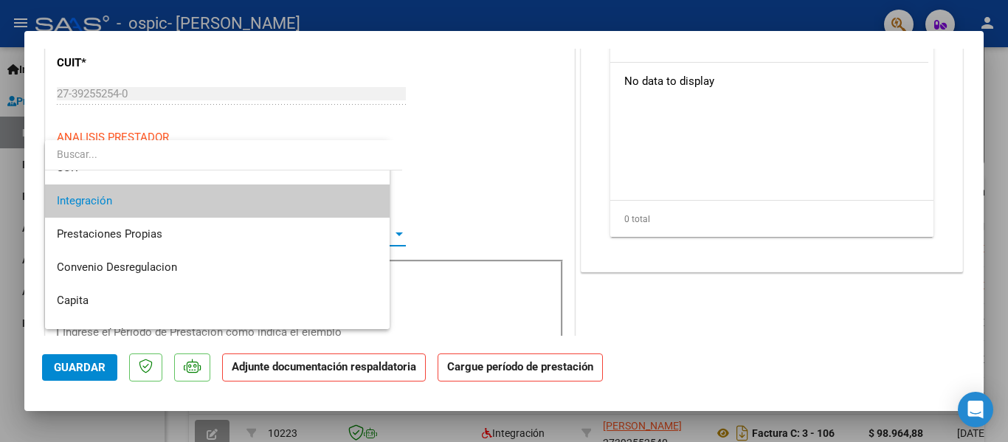
scroll to position [100, 0]
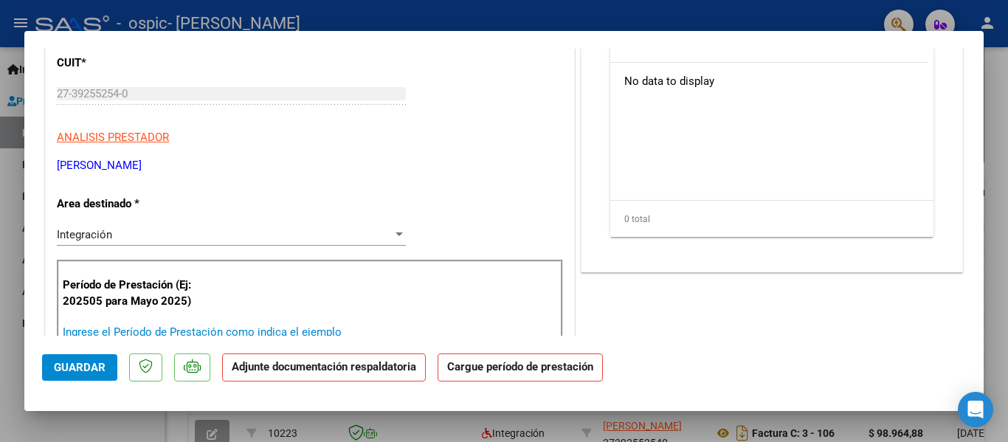
click at [302, 325] on input "Ingrese el Período de Prestación como indica el ejemplo" at bounding box center [233, 331] width 341 height 13
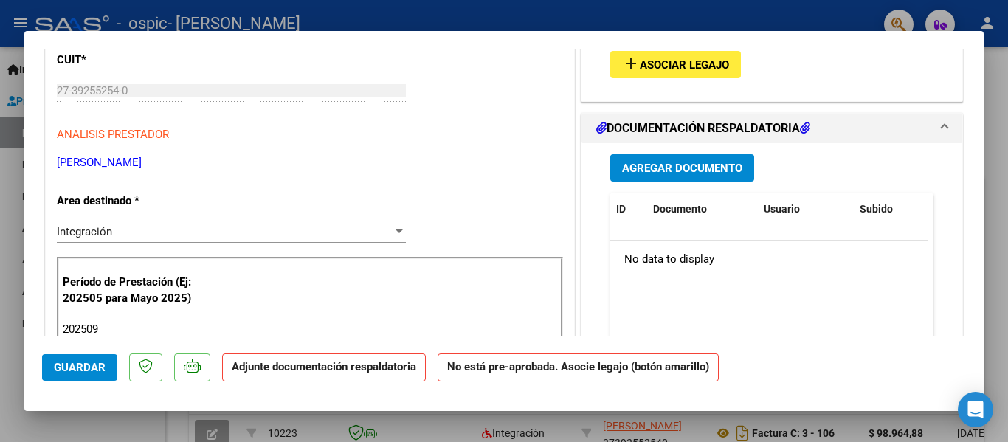
type input "202509"
click at [628, 69] on mat-icon "add" at bounding box center [631, 64] width 18 height 18
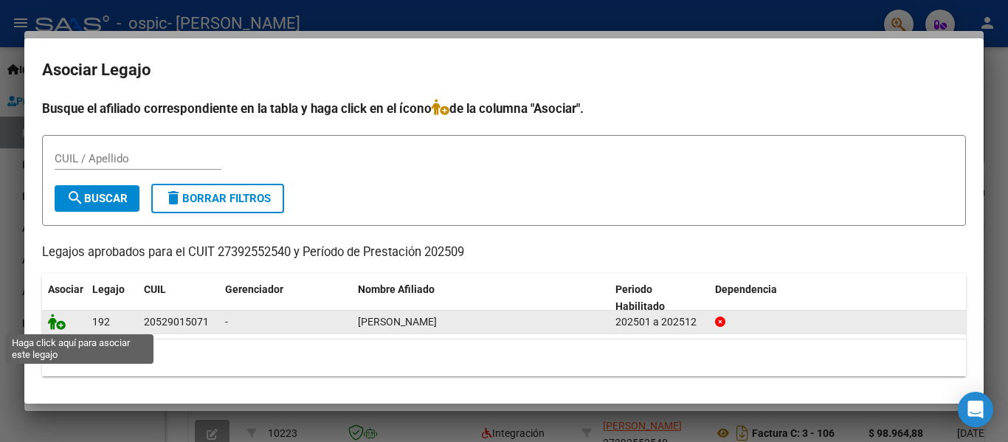
click at [63, 323] on icon at bounding box center [57, 322] width 18 height 16
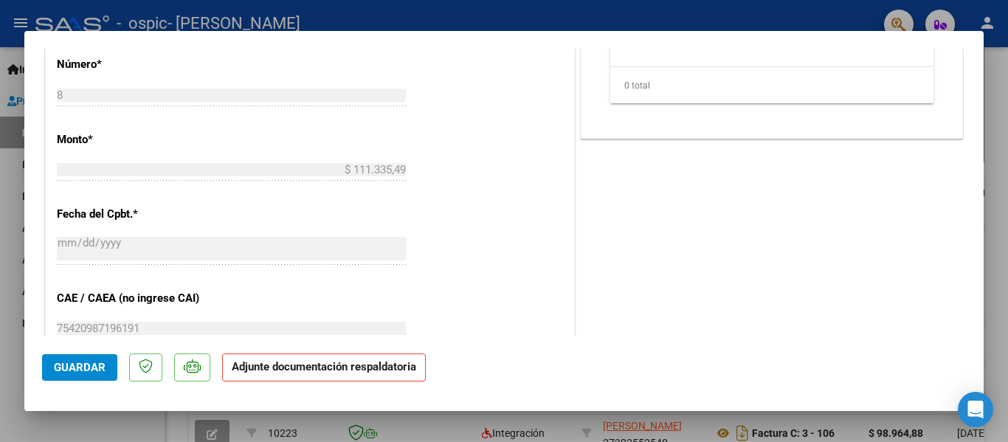
scroll to position [684, 0]
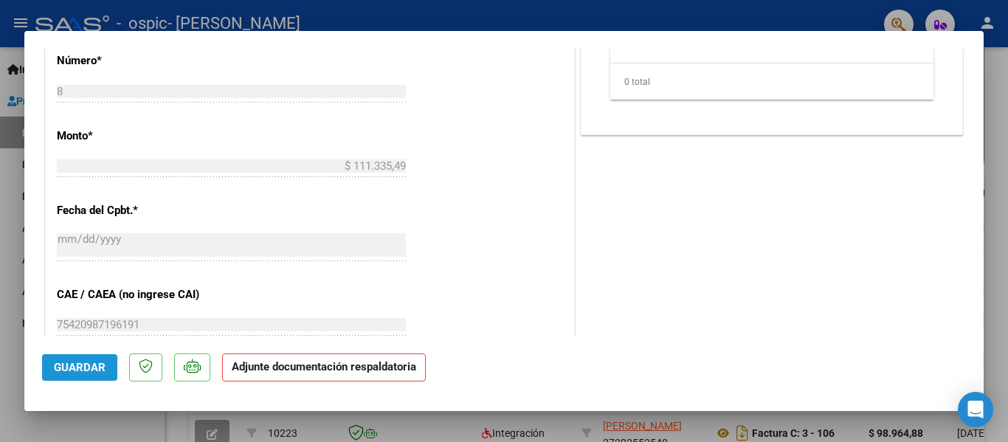
click at [63, 364] on span "Guardar" at bounding box center [80, 367] width 52 height 13
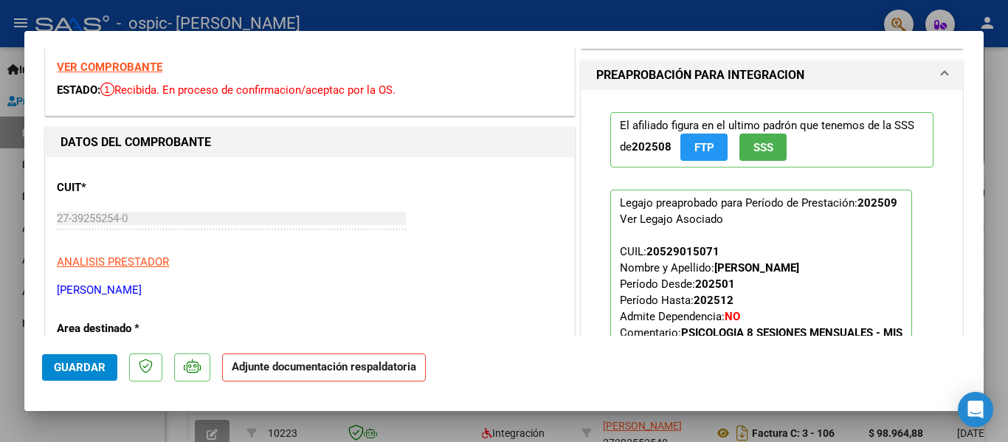
scroll to position [0, 0]
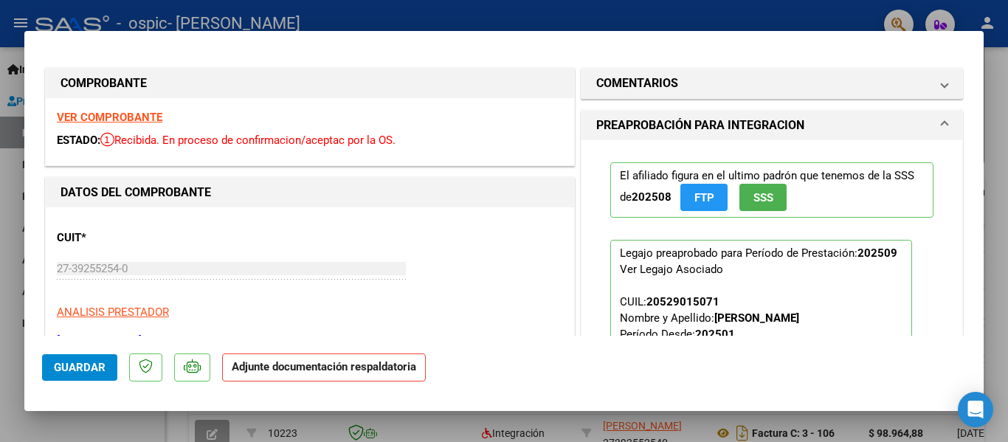
click at [771, 192] on button "SSS" at bounding box center [763, 197] width 47 height 27
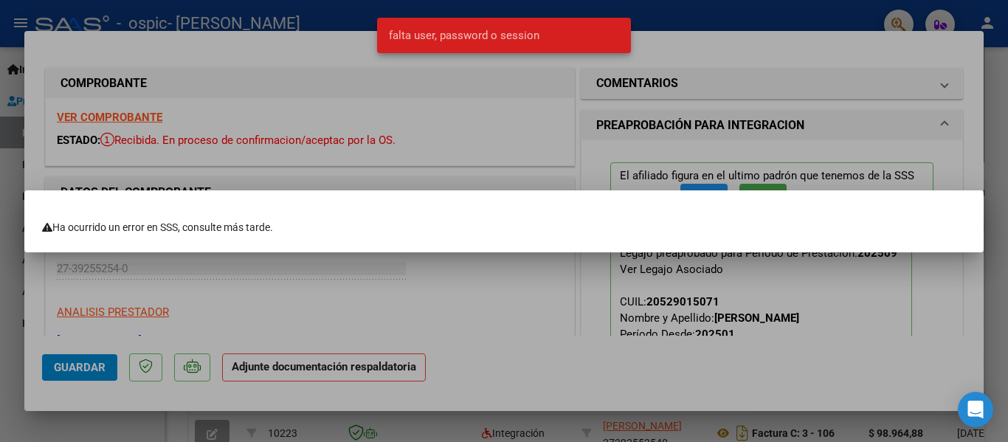
click at [498, 148] on div at bounding box center [504, 221] width 1008 height 442
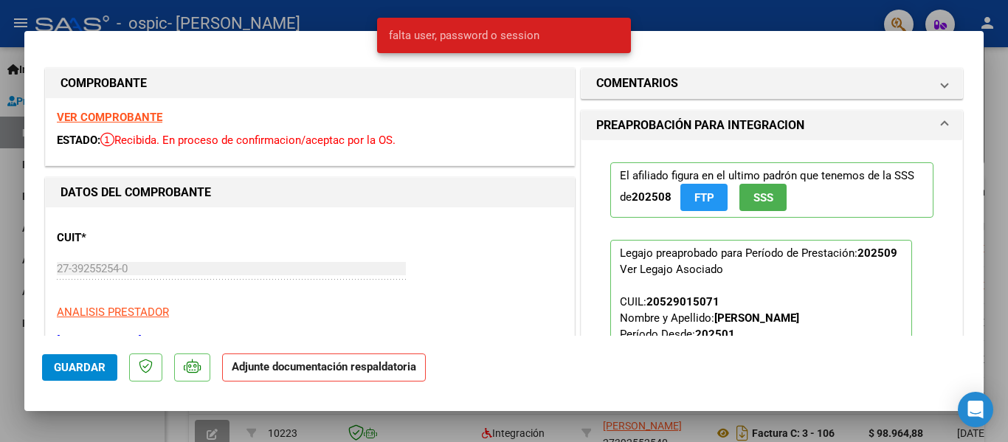
click at [776, 22] on div at bounding box center [504, 221] width 1008 height 442
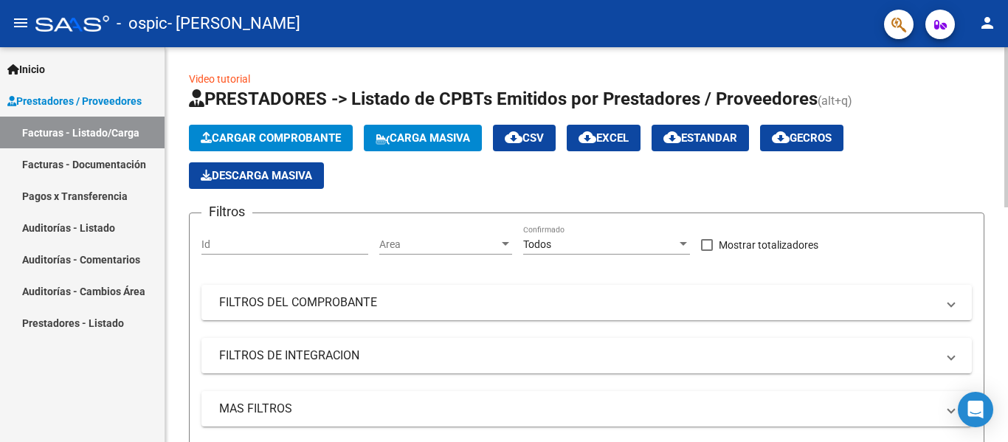
click at [1007, 75] on div at bounding box center [1006, 127] width 4 height 160
